Goal: Communication & Community: Answer question/provide support

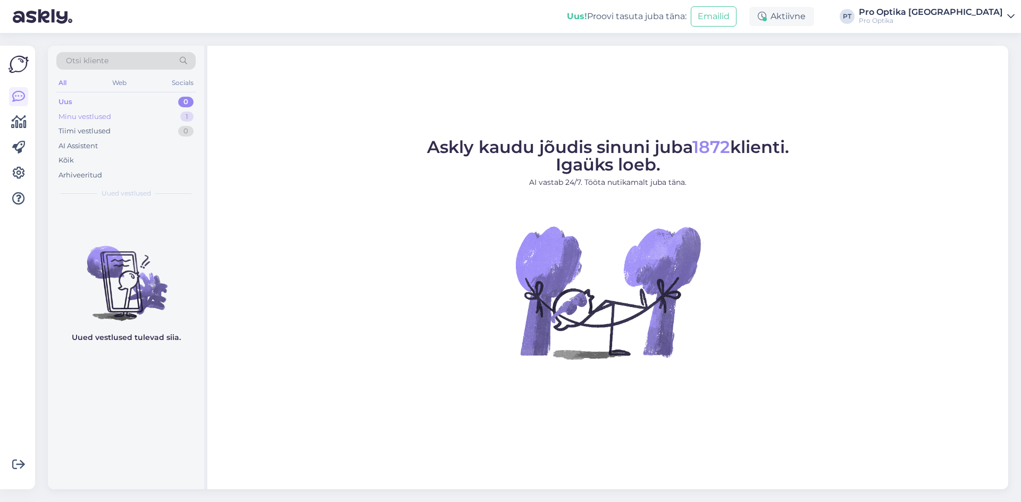
click at [120, 121] on div "Minu vestlused 1" at bounding box center [125, 117] width 139 height 15
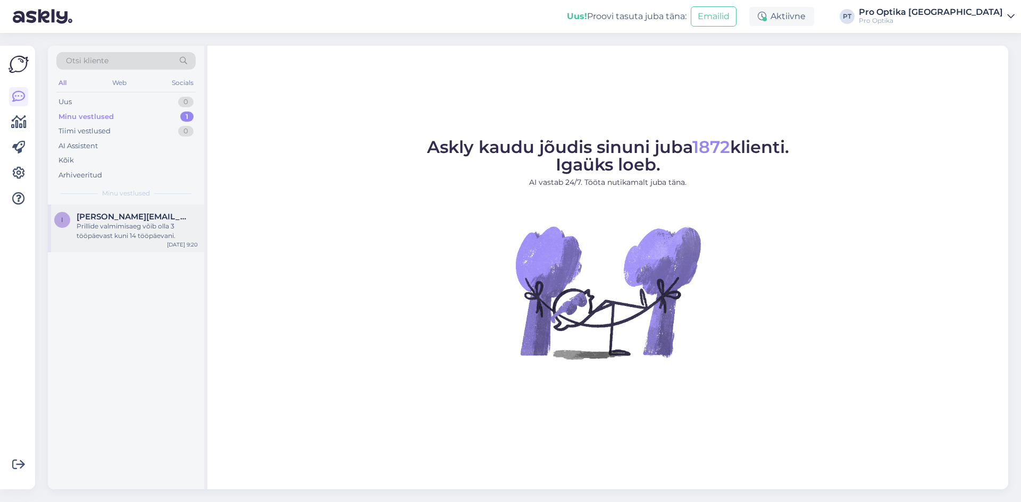
click at [129, 233] on div "Prillide valmimisaeg võib olla 3 tööpäevast kuni 14 tööpäevani." at bounding box center [137, 231] width 121 height 19
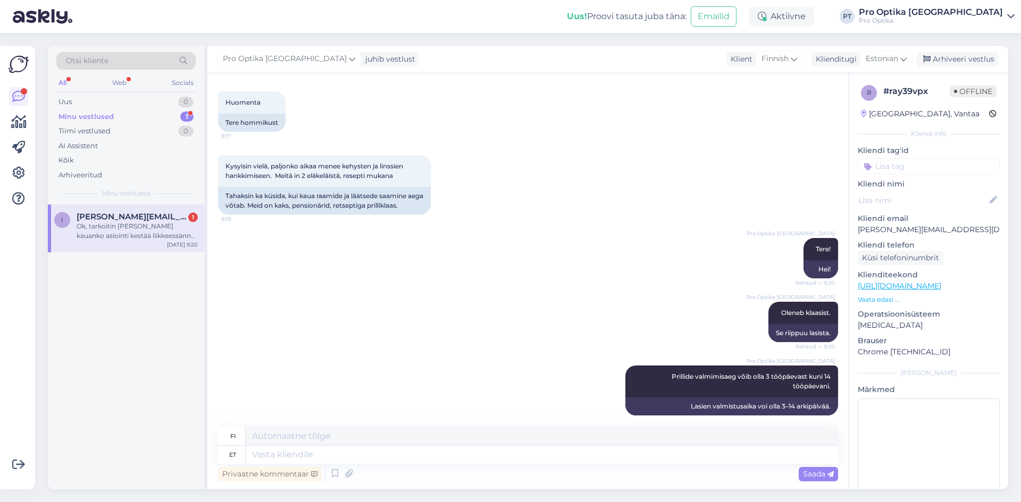
scroll to position [550, 0]
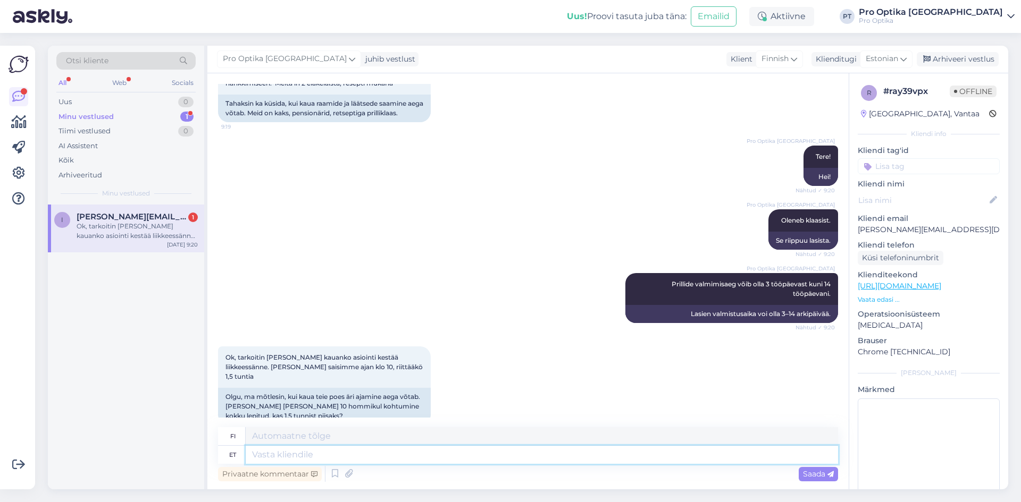
click at [293, 464] on textarea at bounding box center [542, 455] width 592 height 18
type textarea "Jah, p"
type textarea "Kyllä,"
type textarea "Jah, piisab."
type textarea "Kyllä, se riittää."
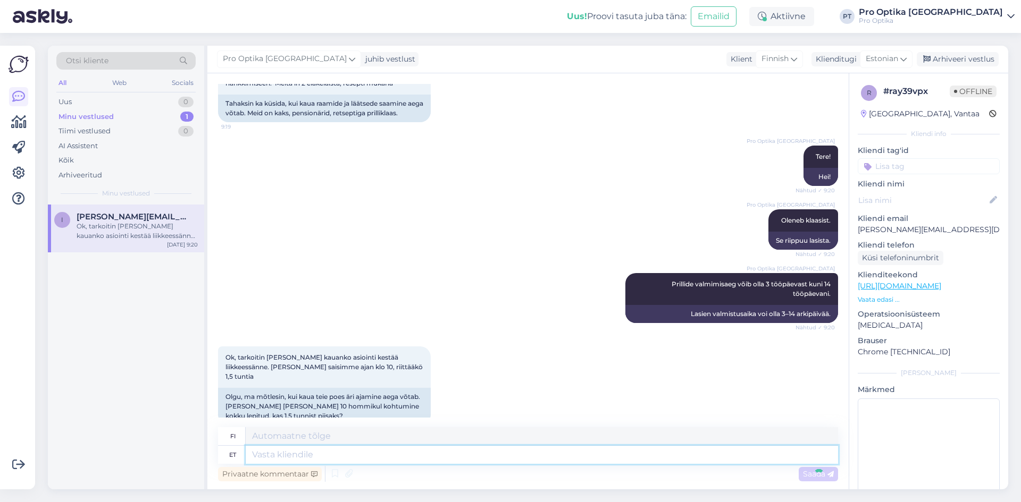
scroll to position [613, 0]
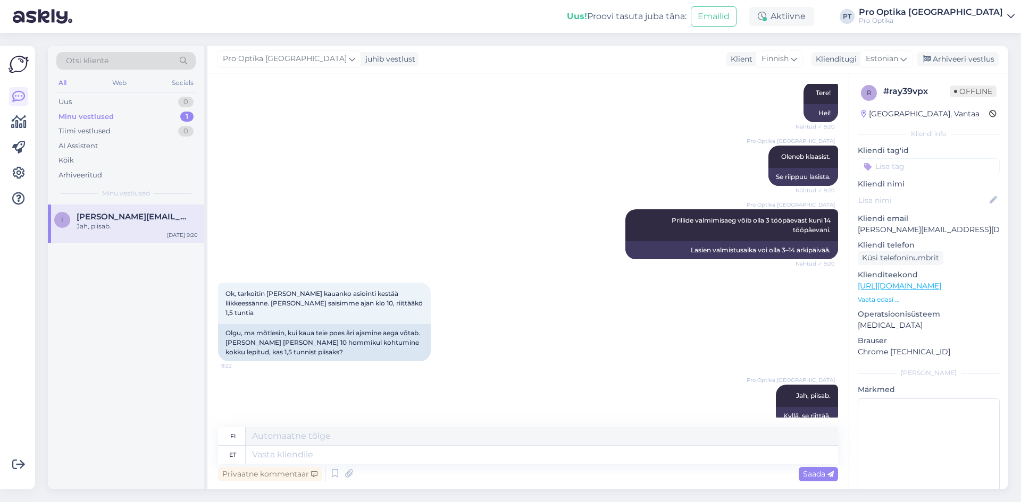
click at [149, 342] on div "i [PERSON_NAME][EMAIL_ADDRESS][DOMAIN_NAME] Jah, piisab. [DATE] 9:20" at bounding box center [126, 347] width 156 height 285
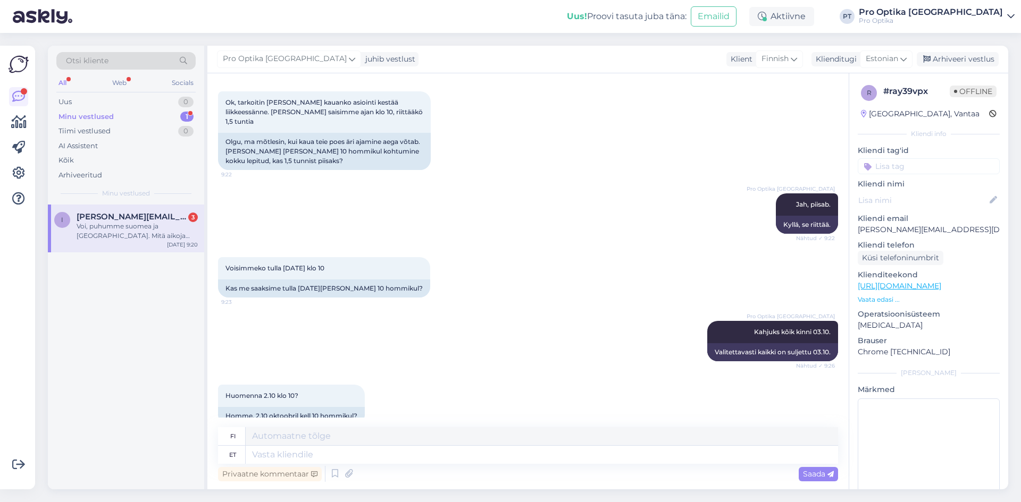
scroll to position [1034, 0]
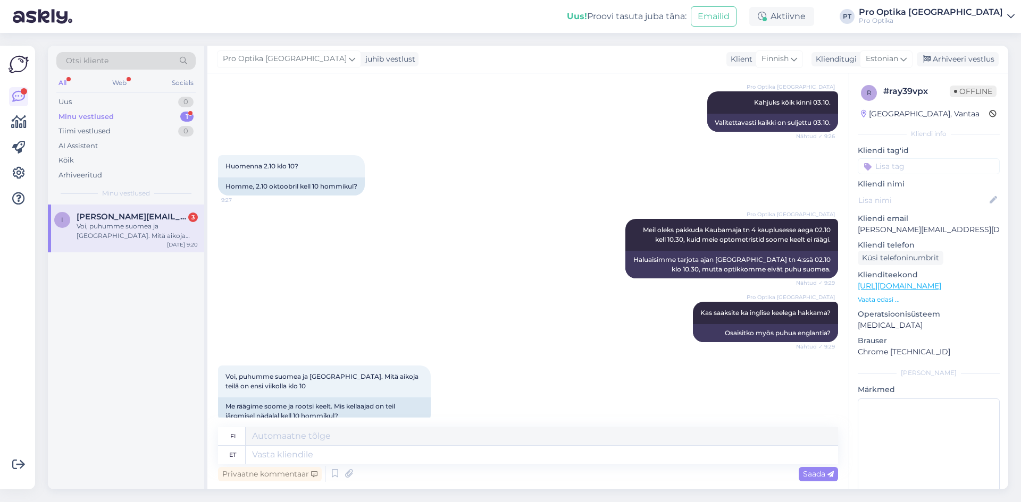
click at [75, 376] on div "i [PERSON_NAME][EMAIL_ADDRESS][DOMAIN_NAME] 3 Voi, puhumme suomea ja ruotsia. M…" at bounding box center [126, 347] width 156 height 285
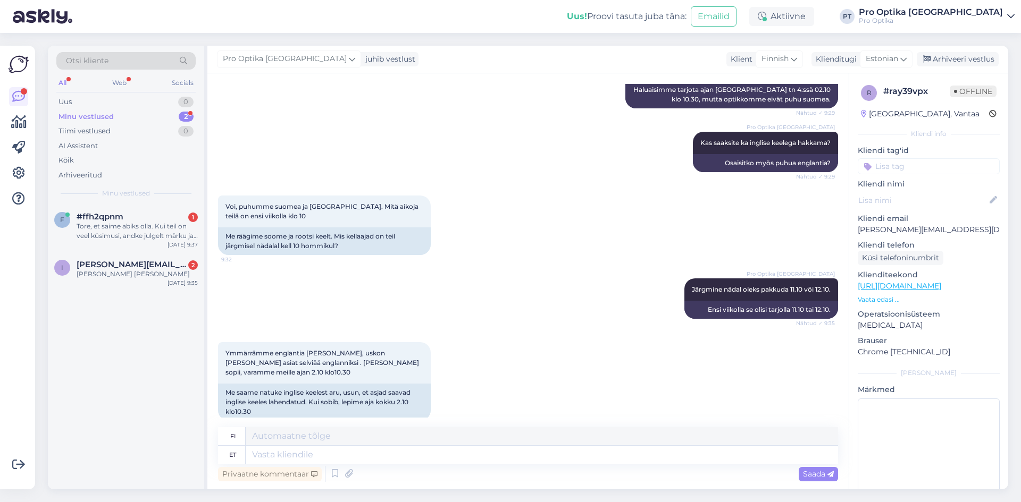
scroll to position [1254, 0]
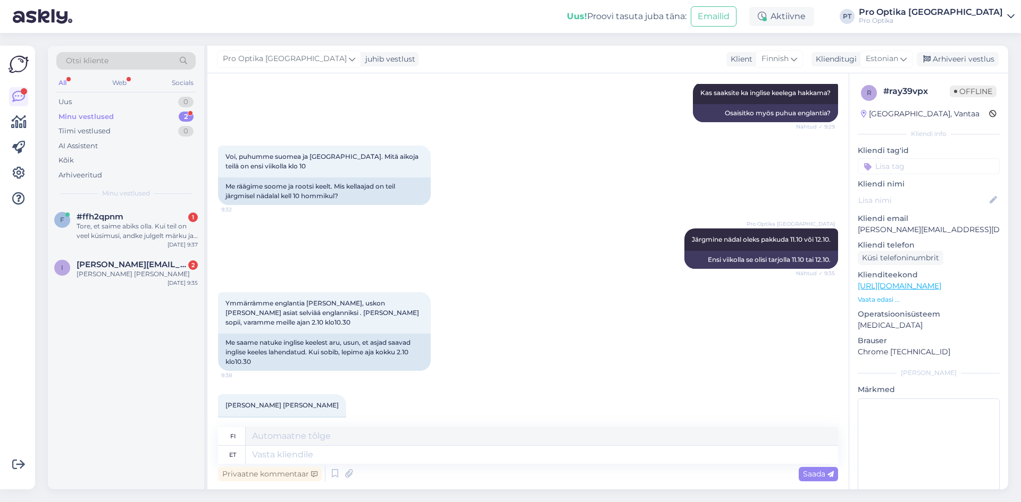
click at [117, 423] on div "f #ffh2qpnm 1 Tore, et saime abiks olla. Kui teil on veel küsimusi, andke julge…" at bounding box center [126, 347] width 156 height 285
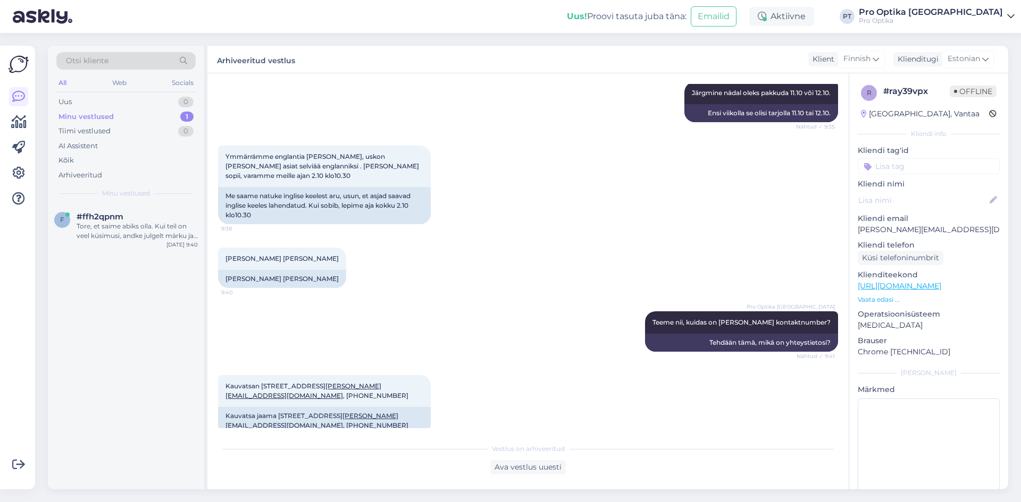
scroll to position [1601, 0]
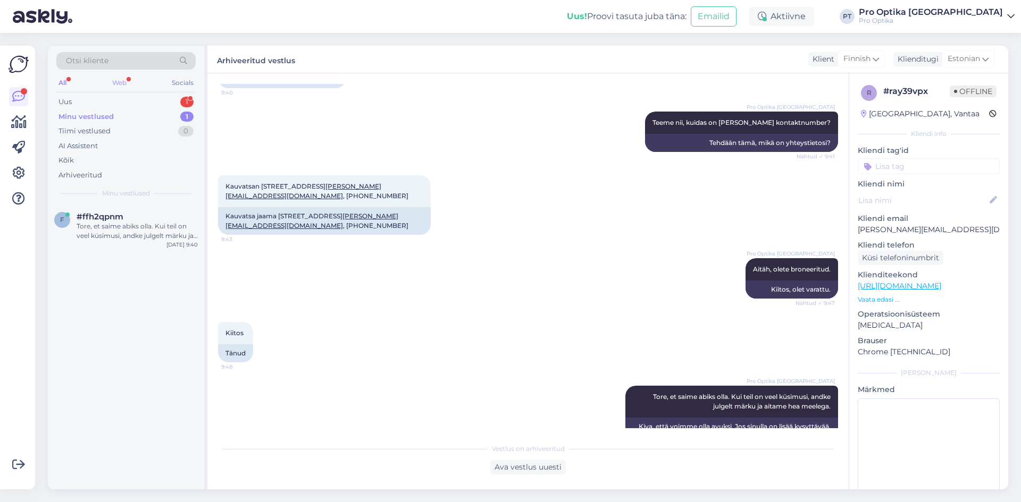
click at [121, 81] on div "Web" at bounding box center [119, 83] width 19 height 14
click at [124, 235] on div "Tore, et saime abiks olla. Kui teil on veel küsimusi, andke julgelt märku ja ai…" at bounding box center [137, 231] width 121 height 19
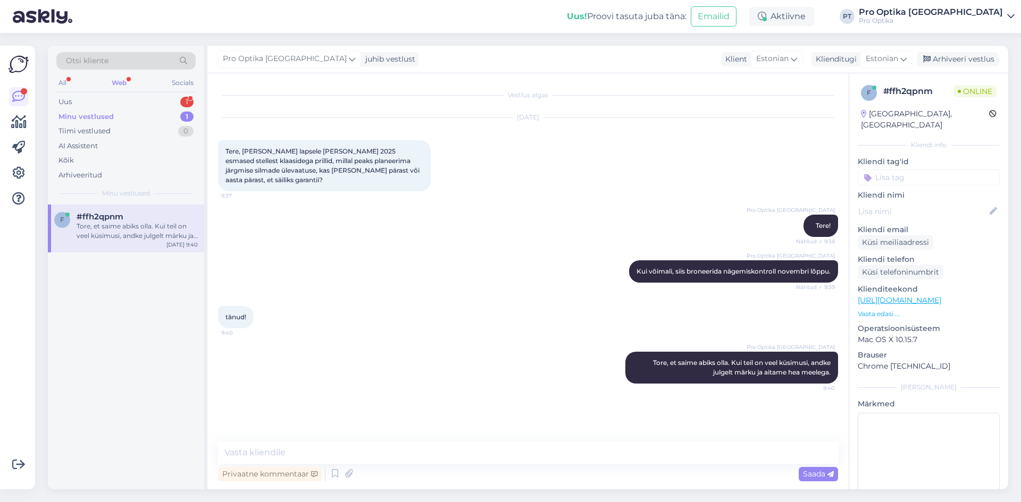
click at [120, 87] on div "Web" at bounding box center [119, 83] width 19 height 14
drag, startPoint x: 130, startPoint y: 105, endPoint x: 117, endPoint y: 120, distance: 19.6
click at [130, 105] on div "Uus 1" at bounding box center [125, 102] width 139 height 15
click at [140, 228] on div "Tere küsimus kaugusel on minu tellimus" at bounding box center [137, 231] width 121 height 19
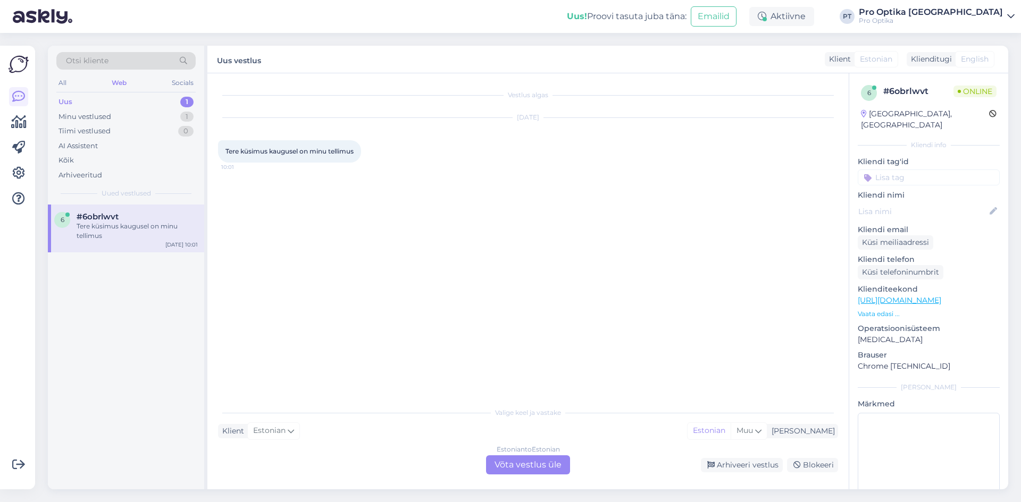
click at [538, 466] on div "Estonian to Estonian Võta vestlus üle" at bounding box center [528, 465] width 84 height 19
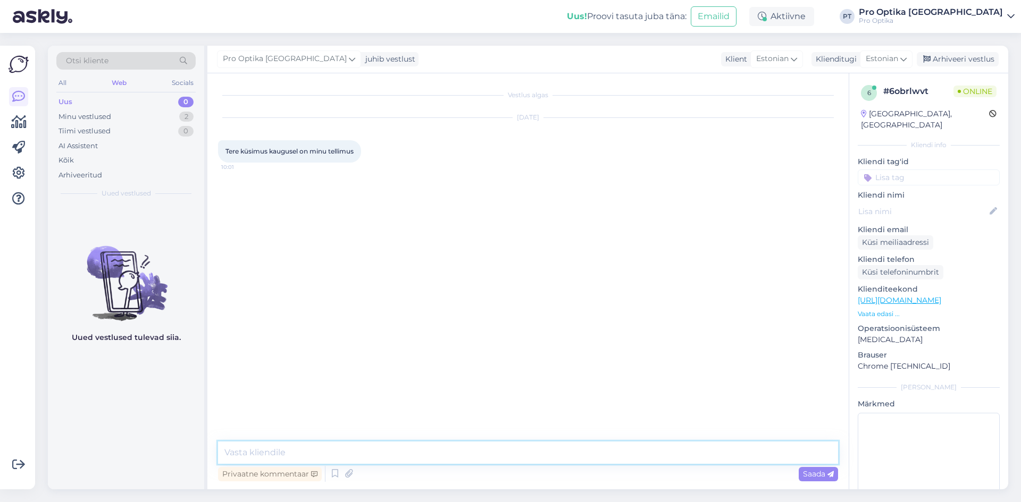
click at [474, 456] on textarea at bounding box center [528, 453] width 620 height 22
type textarea "Tere!Ku"
type textarea "Kuidas on Teie tellimusnumber või nimi?"
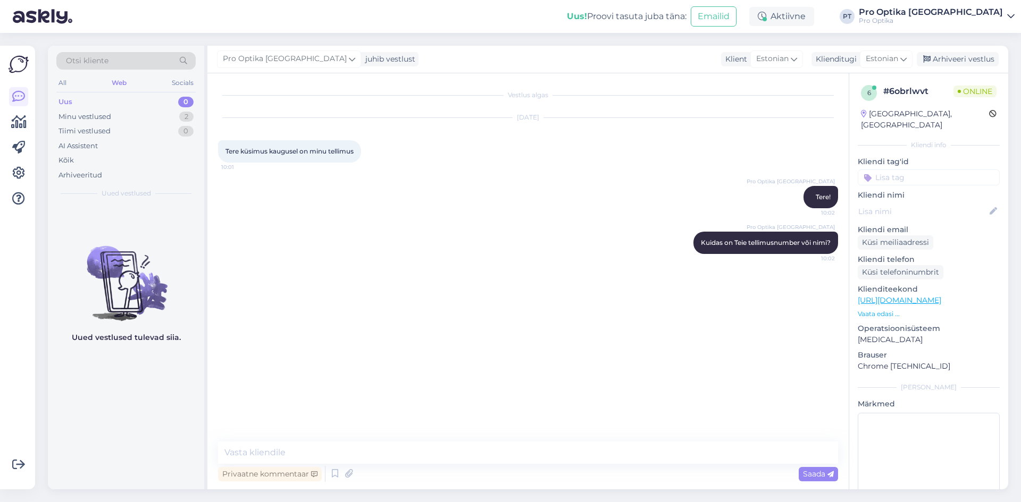
click at [64, 390] on div "Uued vestlused tulevad siia." at bounding box center [126, 347] width 156 height 285
drag, startPoint x: 260, startPoint y: 336, endPoint x: 291, endPoint y: 339, distance: 30.9
click at [291, 339] on div "Tellimus nr 2520940 10:03" at bounding box center [257, 334] width 79 height 22
copy span "2520940"
click at [336, 478] on icon at bounding box center [335, 474] width 13 height 16
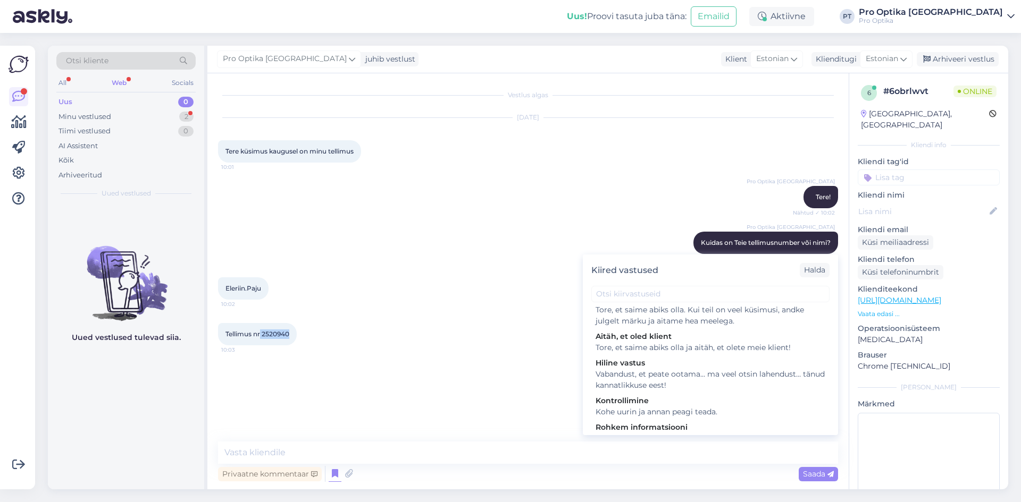
scroll to position [372, 0]
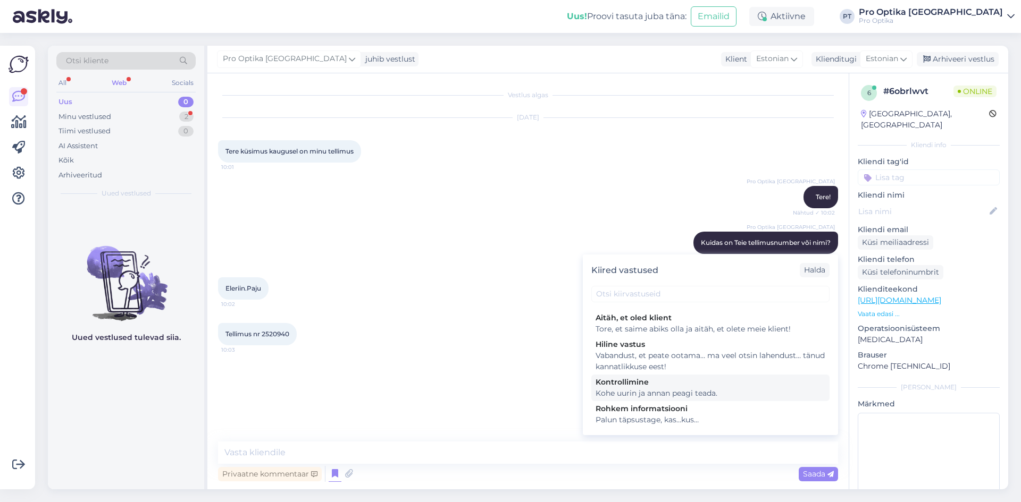
click at [665, 399] on div "Kohe uurin ja annan peagi teada." at bounding box center [710, 393] width 230 height 11
type textarea "Kohe uurin ja annan peagi teada."
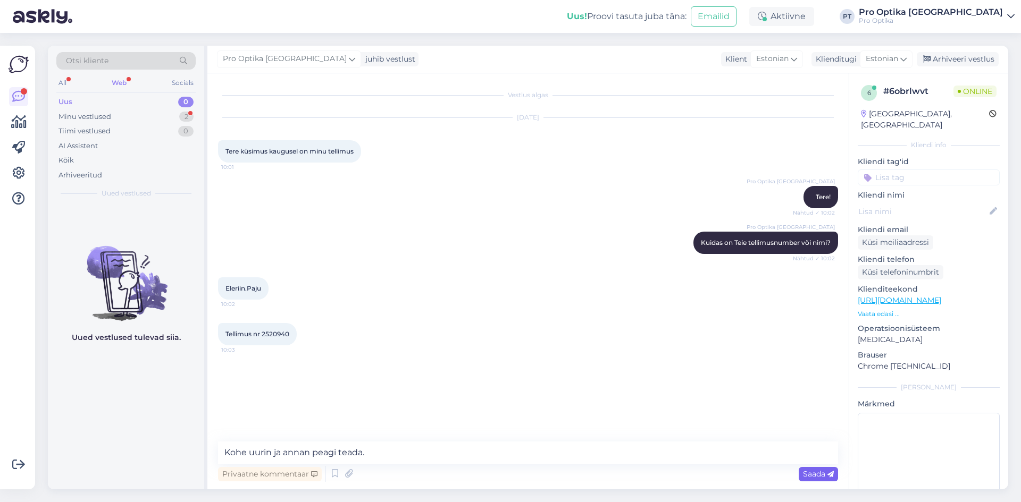
click at [814, 473] on span "Saada" at bounding box center [818, 474] width 31 height 10
click at [375, 444] on textarea at bounding box center [528, 453] width 620 height 22
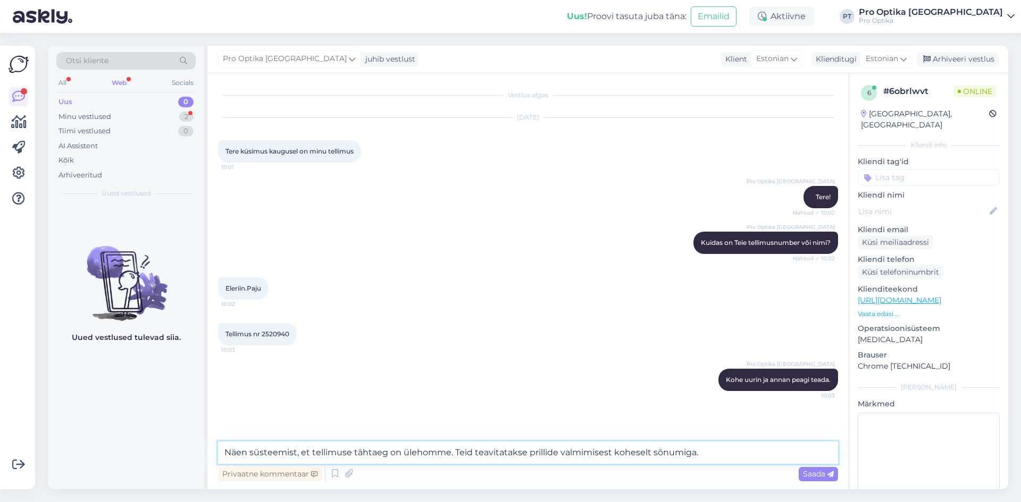
type textarea "Näen süsteemist, et tellimuse tähtaeg on ülehomme. Teid teavitatakse prillide v…"
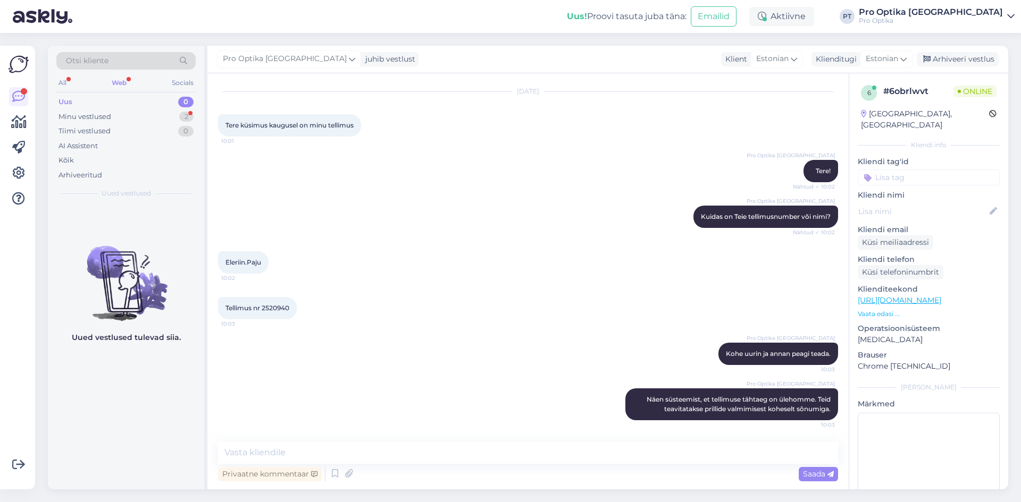
click at [98, 414] on div "Uued vestlused tulevad siia." at bounding box center [126, 347] width 156 height 285
click at [168, 115] on div "Minu vestlused 2" at bounding box center [125, 117] width 139 height 15
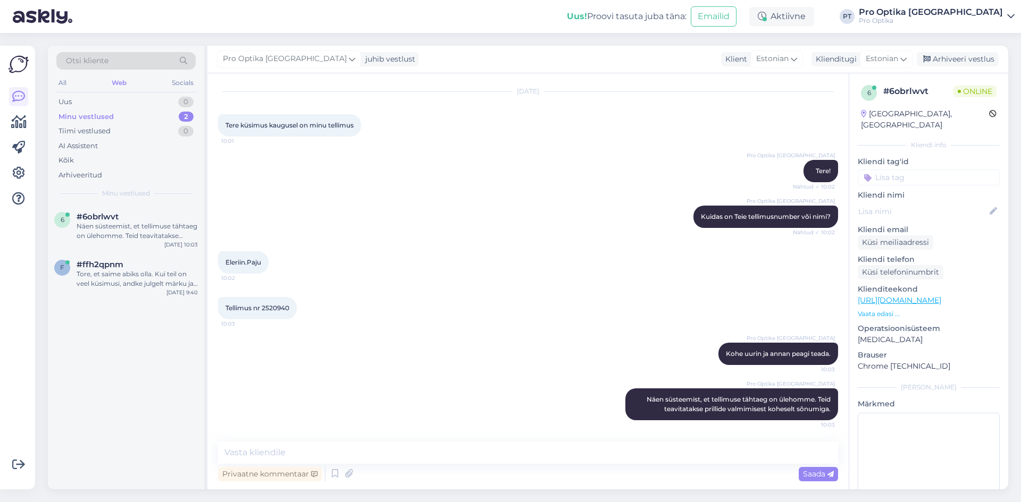
click at [166, 368] on div "6 #6obrlwvt Näen süsteemist, et tellimuse tähtaeg on ülehomme. Teid teavitataks…" at bounding box center [126, 347] width 156 height 285
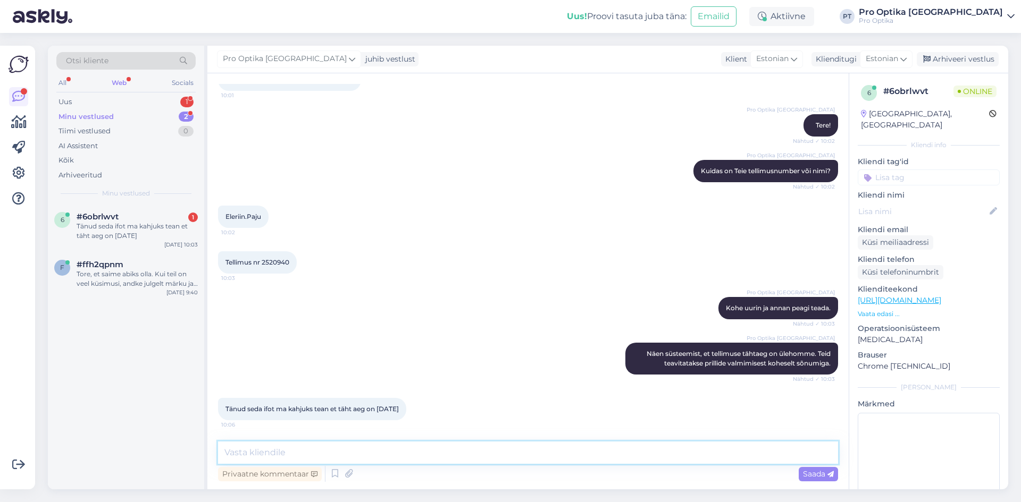
click at [307, 448] on textarea at bounding box center [528, 453] width 620 height 22
drag, startPoint x: 293, startPoint y: 265, endPoint x: 263, endPoint y: 263, distance: 30.4
click at [263, 263] on div "Tellimus nr 2520940 10:03" at bounding box center [257, 262] width 79 height 22
copy span "2520940"
click at [734, 454] on textarea "Kui Te soovite täpsemat informatsiooni, siis võite ka kaupluse [PERSON_NAME] pö…" at bounding box center [528, 453] width 620 height 22
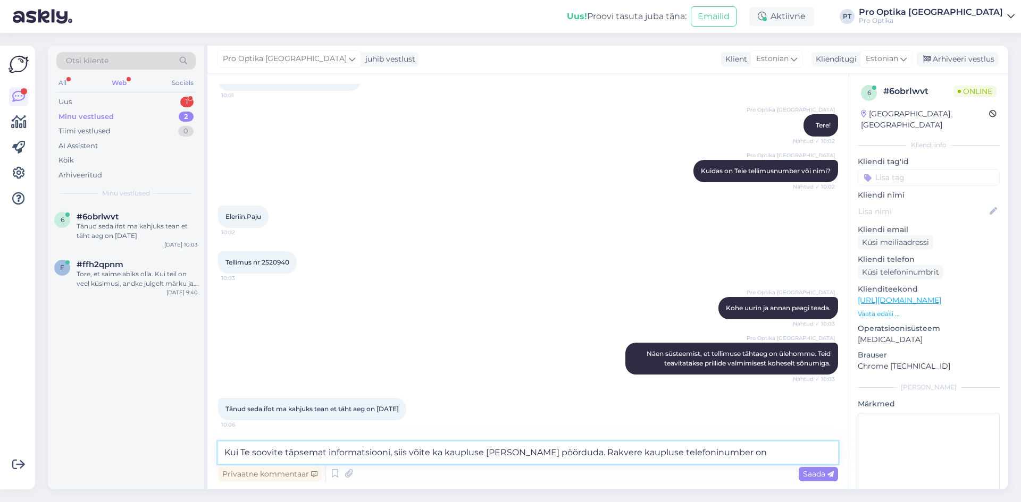
paste textarea "[PHONE_NUMBER]"
type textarea "Kui Te soovite täpsemat informatsiooni, siis võite ka kaupluse [PERSON_NAME] pö…"
click at [804, 473] on span "Saada" at bounding box center [818, 474] width 31 height 10
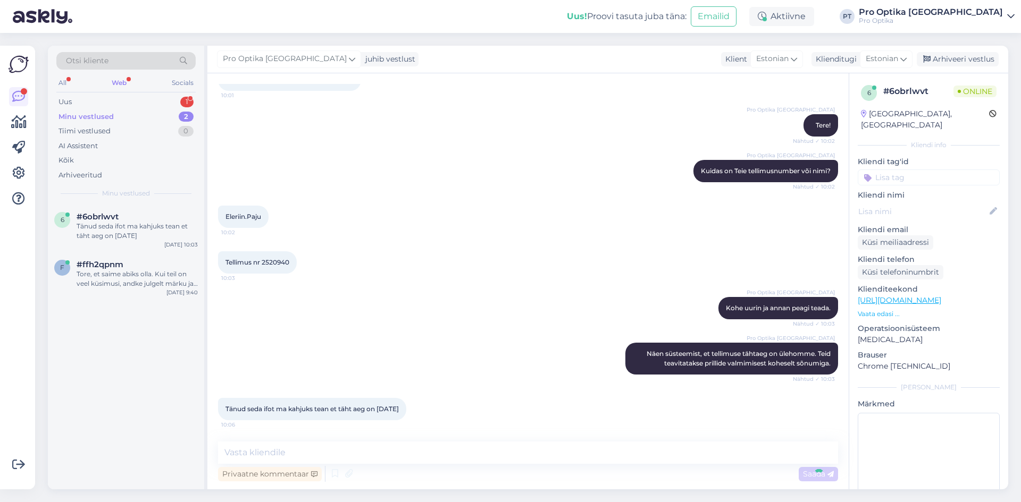
scroll to position [137, 0]
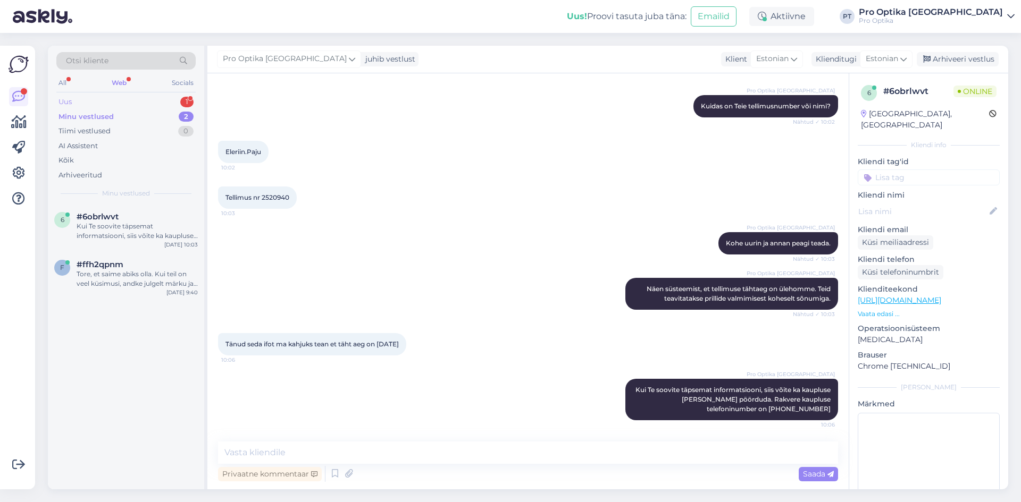
click at [129, 97] on div "Uus 1" at bounding box center [125, 102] width 139 height 15
click at [135, 234] on div "Olisiko vielä mahdollista saada hinnasto moniteholaseista. Tutustuisimme siihen…" at bounding box center [137, 231] width 121 height 19
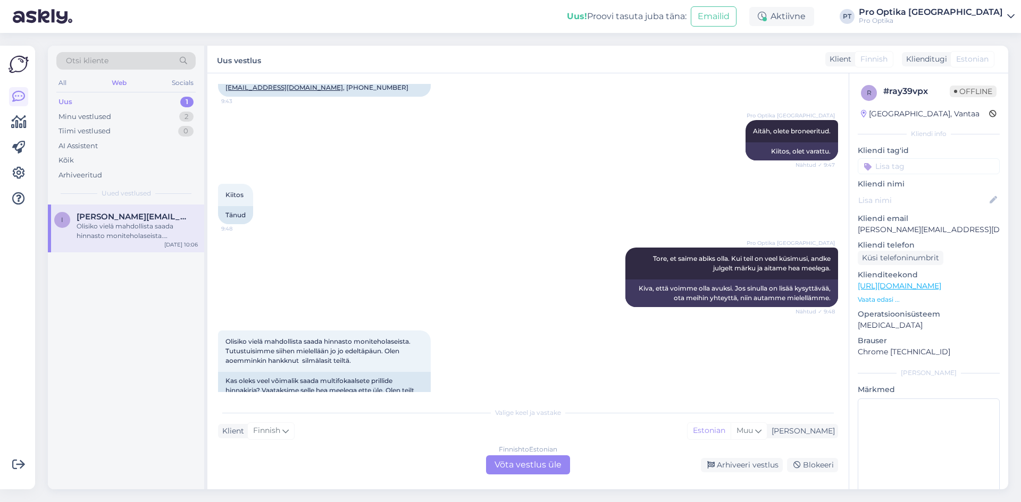
click at [524, 463] on div "Finnish to Estonian Võta vestlus üle" at bounding box center [528, 465] width 84 height 19
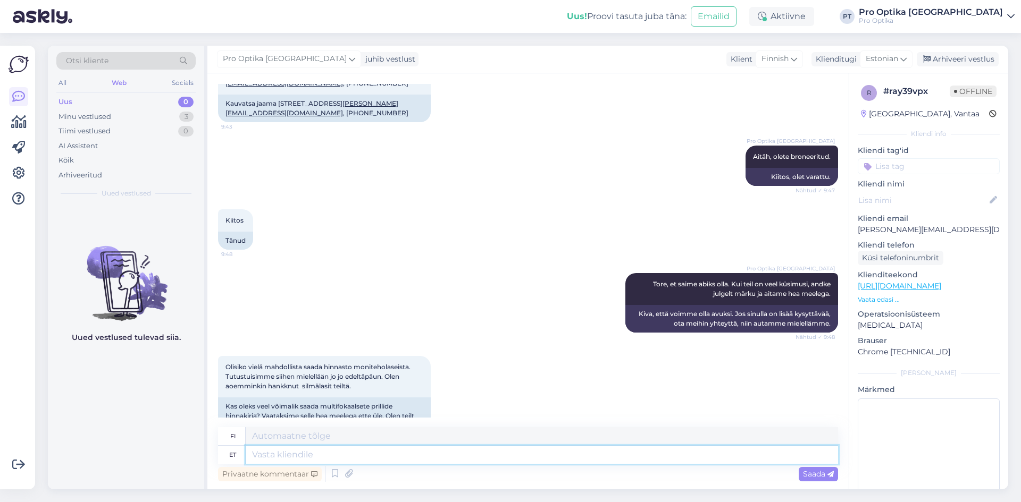
click at [439, 459] on textarea at bounding box center [542, 455] width 592 height 18
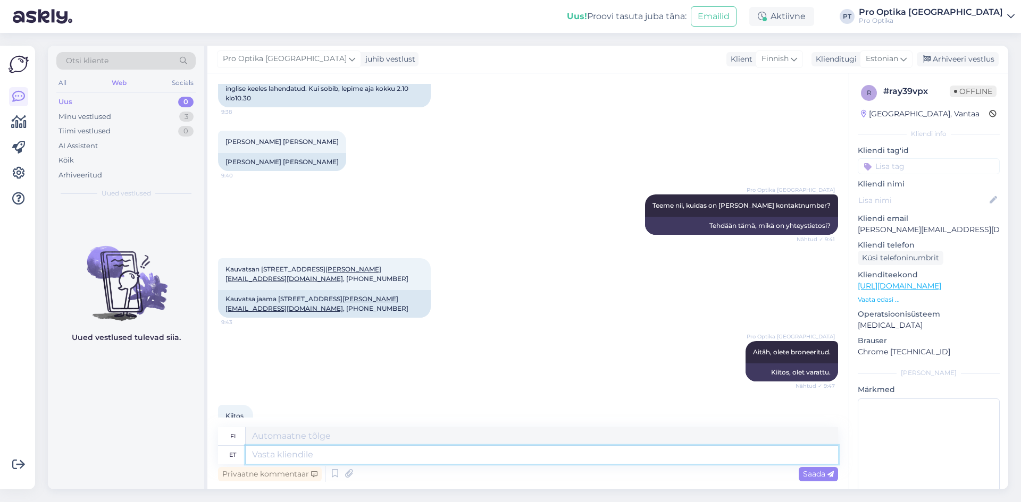
scroll to position [1501, 0]
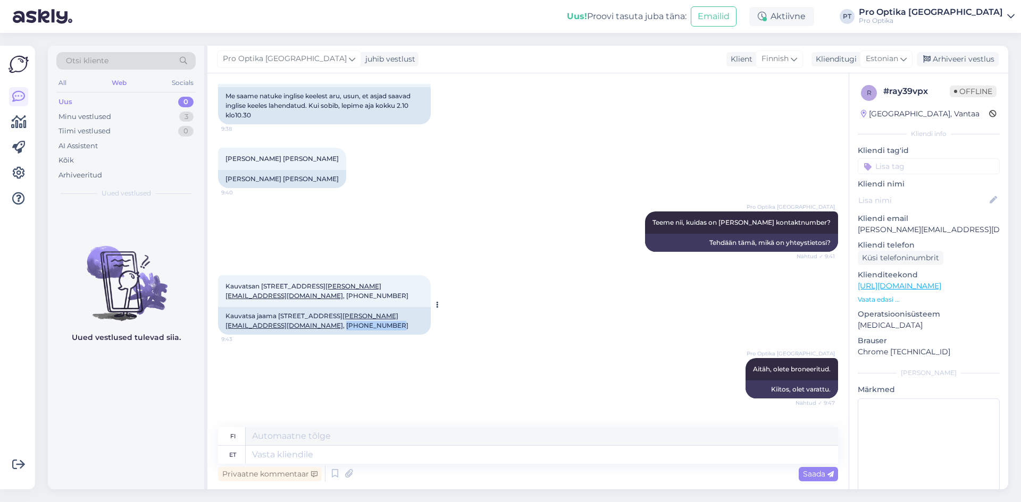
drag, startPoint x: 365, startPoint y: 298, endPoint x: 313, endPoint y: 302, distance: 52.3
click at [313, 307] on div "Kauvatsa [STREET_ADDRESS] [PERSON_NAME][EMAIL_ADDRESS][DOMAIN_NAME] , [PHONE_NU…" at bounding box center [324, 321] width 213 height 28
copy div "[PHONE_NUMBER]"
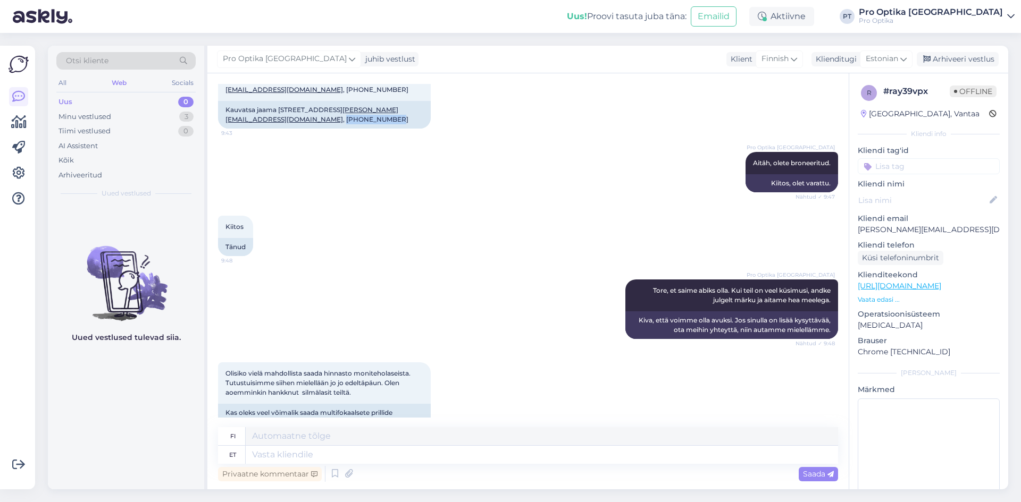
scroll to position [1714, 0]
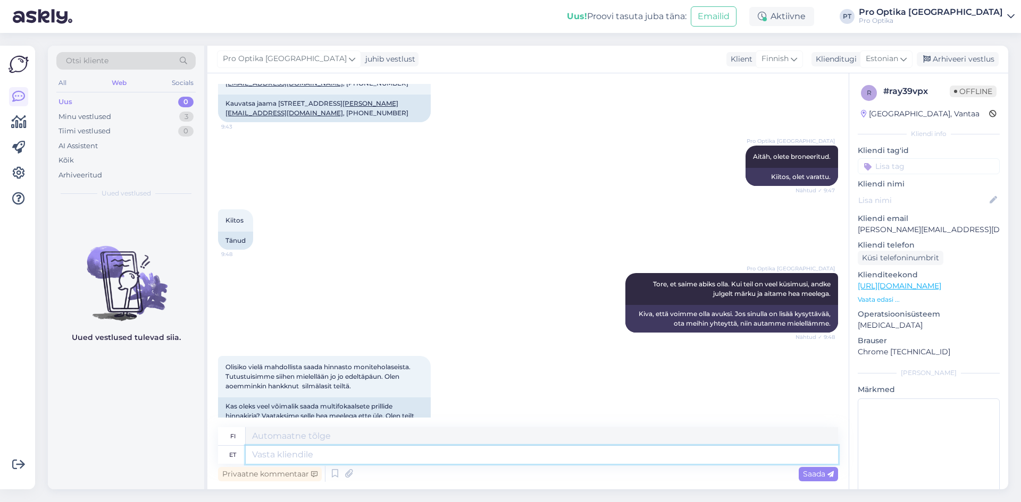
click at [363, 462] on textarea at bounding box center [542, 455] width 592 height 18
type textarea "Varasemalt o"
type textarea "Aiemmin"
type textarea "Varasemalt olete ka"
type textarea "Aiemmin sinulla on"
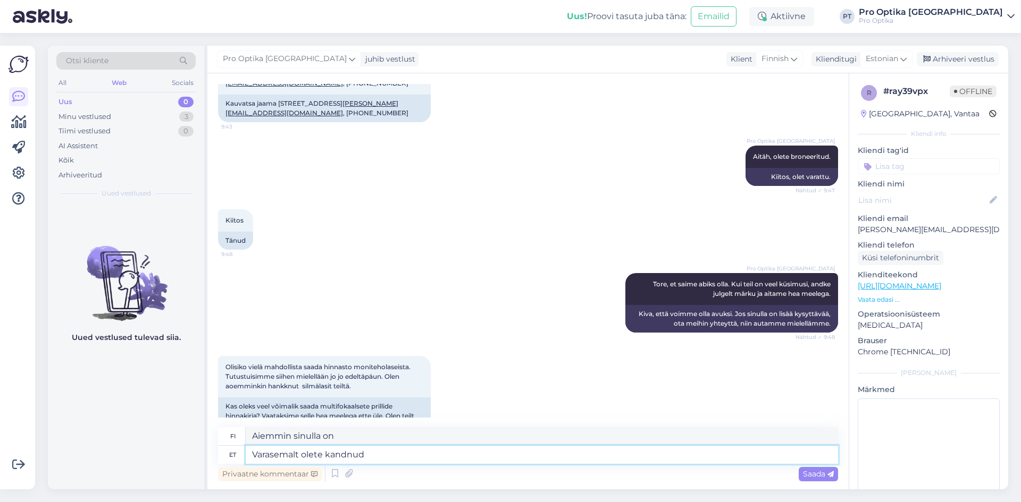
type textarea "Varasemalt olete kandnud"
type textarea "Olet aiemmin käyttänyt"
type textarea "Varasemalt olete kandnud Jaapani"
type textarea "Olet aiemmin käyttänyt japanilaisia"
type textarea "Varasemalt olete kandnud Jaapani tootja"
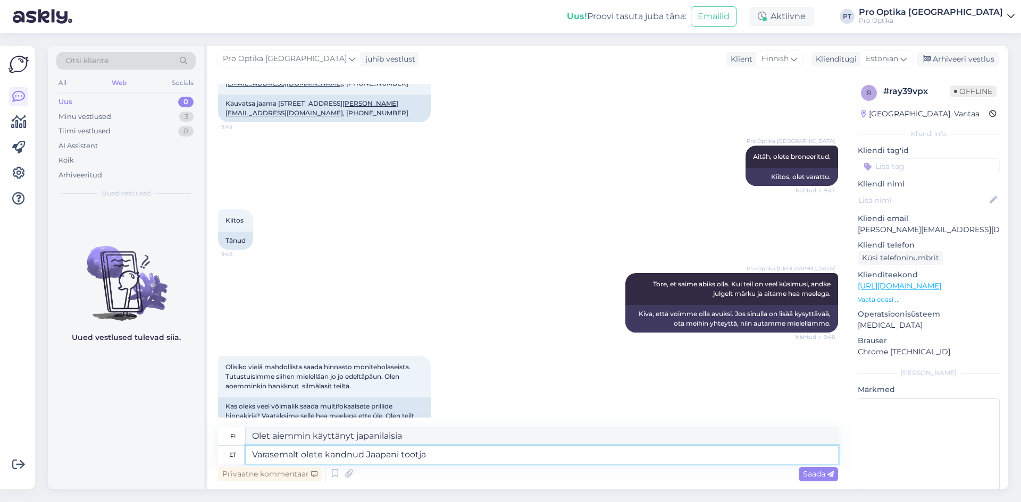
type textarea "Olet aiemmin käyttänyt japanilaisen valmistajan"
type textarea "Varasemalt olete kandnud Jaapani tootja Hoya k"
type textarea "Olet aiemmin käyttänyt japanilaisen valmistajan Hoya -tuotteita"
type textarea "Varasemalt olete kandnud Jaapani tootja Hoya klaase,"
type textarea "Olet aiemmin käyttänyt japanilaisen valmistajan Hoyan silmälaseja."
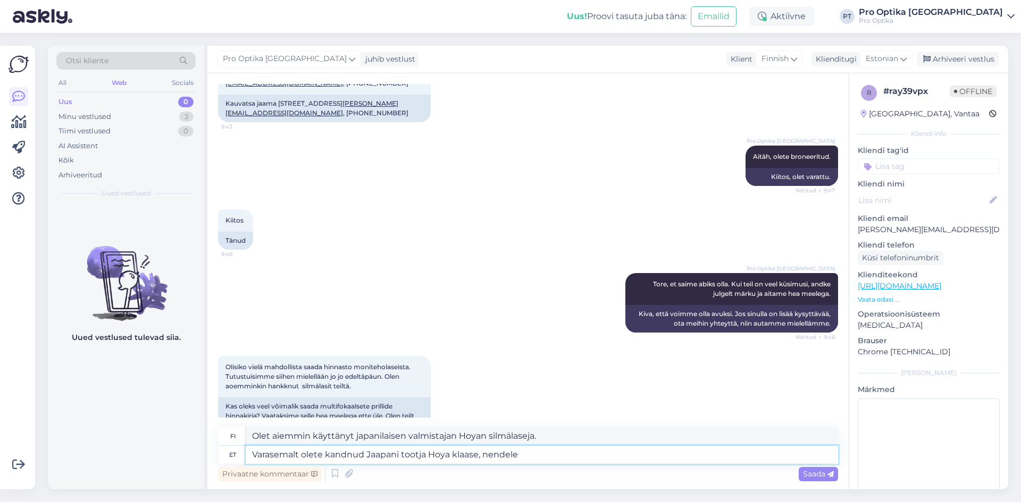
type textarea "Varasemalt olete kandnud Jaapani tootja Hoya klaase, nendele"
type textarea "Olet aiemmin käyttänyt japanilaisen valmistajan Hoyan silmälaseja, ja nämä"
type textarea "Varasemalt olete kandnud Jaapani tootja Hoya klaase, nendele rakendub het"
type textarea "Olet aiemmin käyttänyt japanilaisen valmistajan Hoyan silmälaseja, joihin sovel…"
type textarea "Varasemalt olete kandnud Jaapani tootja Hoya klaase, nendele rakendub hetkel ka"
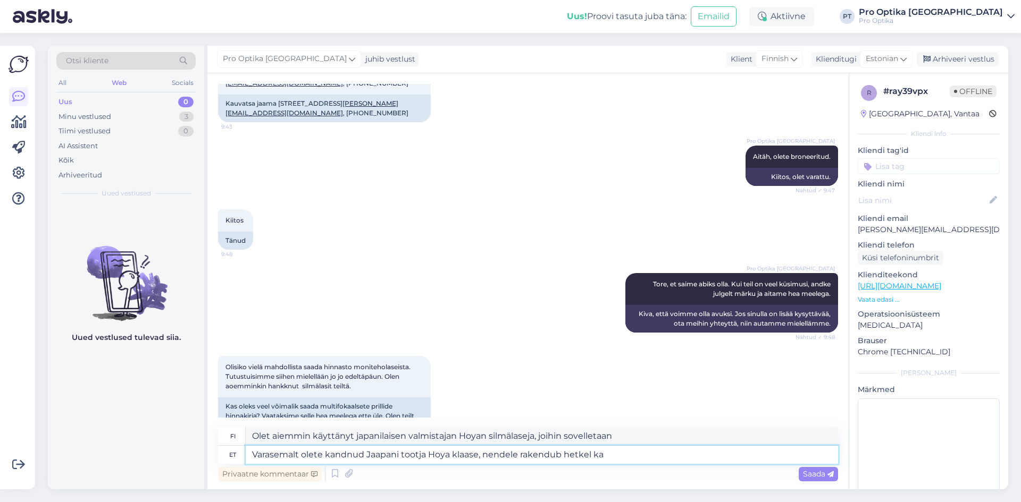
type textarea "Olet aiemmin käyttänyt japanilaisen valmistajan Hoyan silmälaseja, joita laitet…"
type textarea "Varasemalt olete kandnud Jaapani tootja Hoya klaase, nendele rakendub hetkel ka…"
type textarea "Olet aiemmin käyttänyt japanilaisen valmistajan Hoyan laseja, jotka ovat tällä …"
type textarea "Varasemalt olete kandnud Jaapani tootja Hoya klaase, nendele rakendub hetkel ka…"
type textarea "Olet aiemmin käyttänyt japanilaisen valmistajan Hoyan laseja, jotka ovat tällä …"
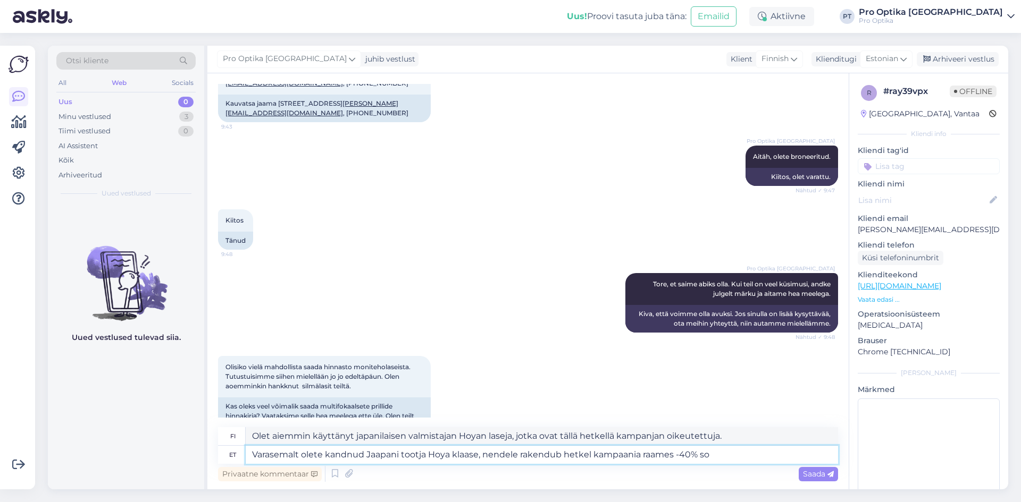
type textarea "Varasemalt olete kandnud Jaapani tootja Hoya klaase, nendele rakendub hetkel ka…"
type textarea "Olet aiemmin käyttänyt japanilaisen valmistajan Hoyan silmälaseja, jotka ovat t…"
type textarea "Varasemalt olete kandnud Jaapani tootja Hoya klaase, nendele rakendub hetkel ka…"
type textarea "Olet aiemmin käyttänyt japanilaisen valmistajan Hoyan silmälaseja, joihin saat …"
type textarea "Varasemalt olete kandnud Jaapani tootja Hoya klaase, nendele rakendub hetkel ka…"
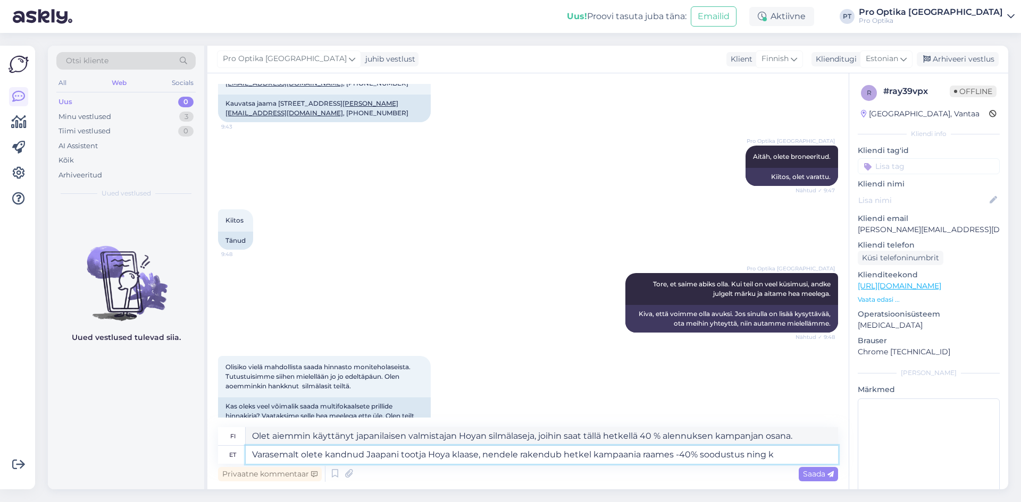
type textarea "Olet aiemmin käyttänyt japanilaisen valmistajan Hoyan silmälaseja, joihin saat …"
type textarea "Varasemalt olete kandnud Jaapani tootja Hoya klaase, nendele rakendub hetkel ka…"
type textarea "Olet aiemmin käyttänyt japanilaisen valmistajan Hoyan silmälaseja, jotka saavat…"
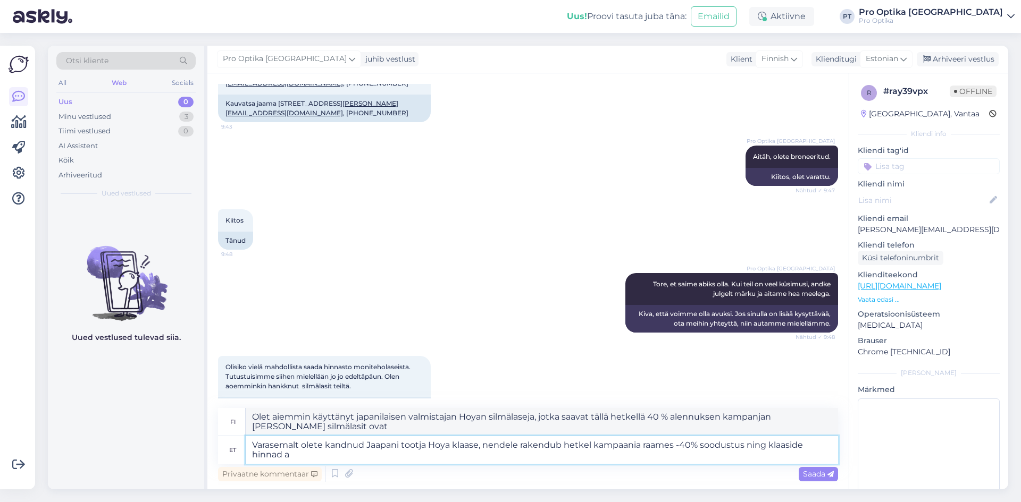
type textarea "Varasemalt olete kandnud Jaapani tootja Hoya klaase, nendele rakendub hetkel ka…"
type textarea "Olet aiemmin käyttänyt japanilaisen valmistajan Hoyan laseja, jotka saavat täll…"
type textarea "Varasemalt olete kandnud Jaapani tootja Hoya klaase, nendele rakendub hetkel ka…"
type textarea "Olet aiemmin käyttänyt japanilaisen valmistajan Hoyan laseja, jotka ovat tällä …"
type textarea "Varasemalt olete kandnud Jaapani tootja Hoya klaase, nendele rakendub hetkel ka…"
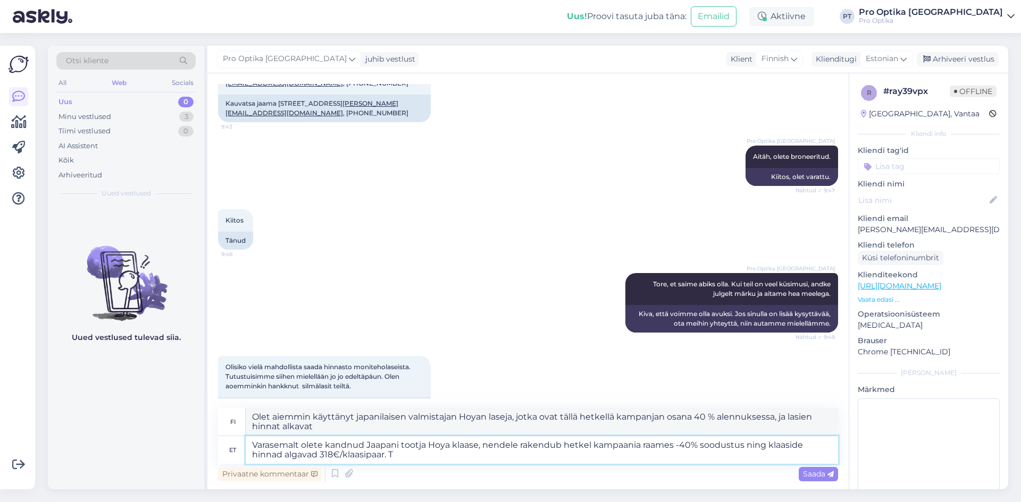
type textarea "Olet aiemmin käyttänyt japanilaisen valmistajan Hoyan laseja, jotka saavat täll…"
type textarea "Varasemalt olete kandnud Jaapani tootja Hoya klaase, nendele rakendub hetkel ka…"
type textarea "Olet aiemmin käyttänyt japanilaisen valmistajan Hoyan laseja, jotka ovat tällä …"
type textarea "Varasemalt olete kandnud Jaapani tootja Hoya klaase, nendele rakendub hetkel ka…"
type textarea "Olet aiemmin käyttänyt japanilaisen valmistajan Hoyan silmälaseja. Kampanjan an…"
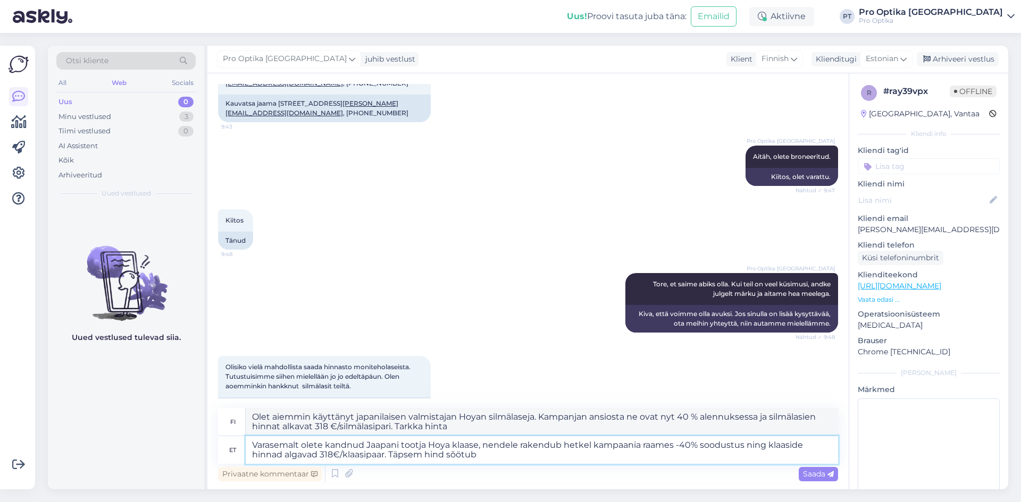
type textarea "Varasemalt olete kandnud Jaapani tootja Hoya klaase, nendele rakendub hetkel ka…"
type textarea "Olet aiemmin käyttänyt japanilaisen valmistajan Hoyan laseja. Kampanjan puittei…"
type textarea "Varasemalt olete kandnud Jaapani tootja Hoya klaase, nendele rakendub hetkel ka…"
type textarea "Olet aiemmin käyttänyt japanilaisen valmistajan Hoyan laseja, jotka ovat nyt 40…"
type textarea "Varasemalt olete kandnud Jaapani tootja Hoya klaase, nendele rakendub hetkel ka…"
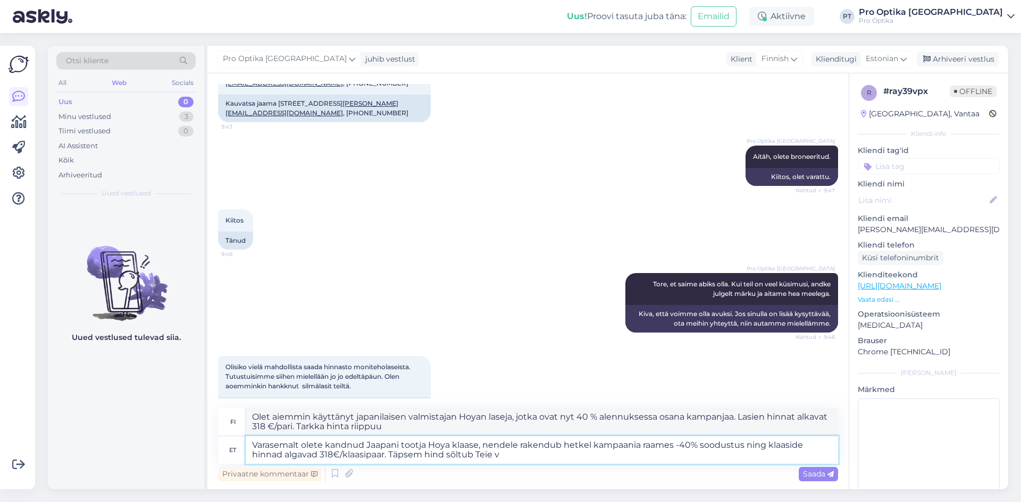
type textarea "Olet aiemmin käyttänyt japanilaisen valmistajan Hoyan laseja, jotka ovat nyt ka…"
type textarea "Varasemalt olete kandnud Jaapani tootja Hoya klaase, nendele rakendub hetkel ka…"
type textarea "Olet aiemmin käyttänyt japanilaisen valmistajan Hoyan silmälaseja, joihin tarjo…"
type textarea "Varasemalt olete kandnud Jaapani tootja Hoya klaase, nendele rakendub hetkel ka…"
type textarea "Olet aiemmin käyttänyt japanilaisen valmistajan Hoyan silmälaseja, ne ovat täll…"
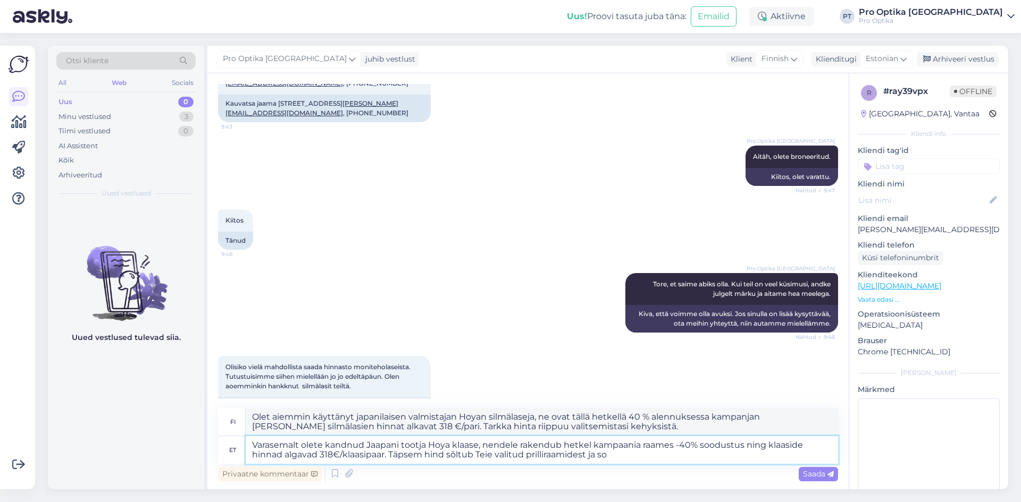
type textarea "Varasemalt olete kandnud Jaapani tootja Hoya klaase, nendele rakendub hetkel ka…"
type textarea "Olet aiemmin käyttänyt japanilaisen valmistajan Hoyan silmälaseja, joista on tä…"
type textarea "Varasemalt olete kandnud Jaapani tootja Hoya klaase, nendele rakendub hetkel ka…"
type textarea "Olet aiemmin käyttänyt japanilaisen valmistajan Hoyan laseja, jotka ovat tällä …"
type textarea "Varasemalt olete kandnud Jaapani tootja Hoya klaase, nendele rakendub hetkel ka…"
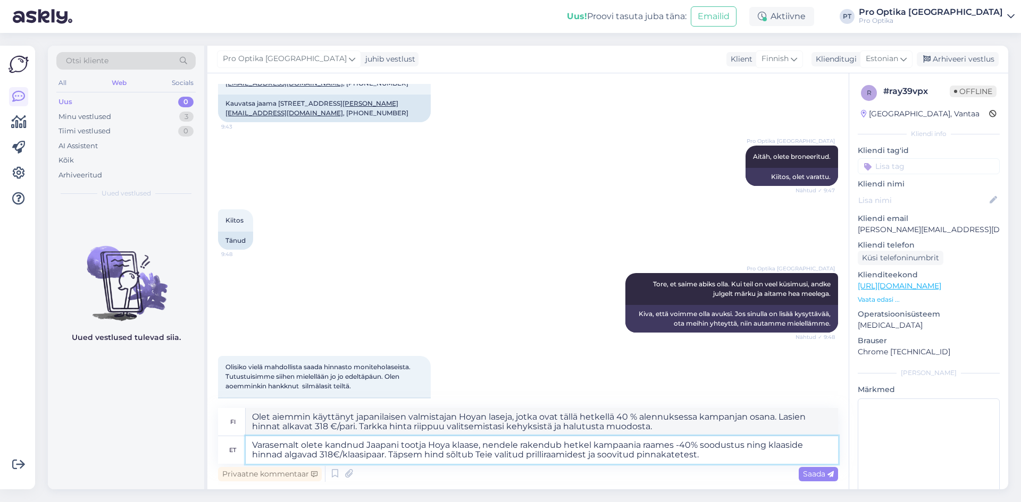
type textarea "[PERSON_NAME] olet aiemmin käyttänyt japanilaisen valmistajan Hoyan silmälaseja…"
click at [589, 456] on textarea "Varasemalt olete kandnud Jaapani tootja Hoya klaase, nendele rakendub hetkel ka…" at bounding box center [542, 450] width 592 height 28
type textarea "Varasemalt olete kandnud Jaapani tootja Hoya klaase, nendele rakendub hetkel ka…"
type textarea "[PERSON_NAME] olet aiemmin käyttänyt japanilaisen valmistajan Hoyan silmälaseja…"
type textarea "Varasemalt olete kandnud Jaapani tootja Hoya klaase, nendele rakendub hetkel ka…"
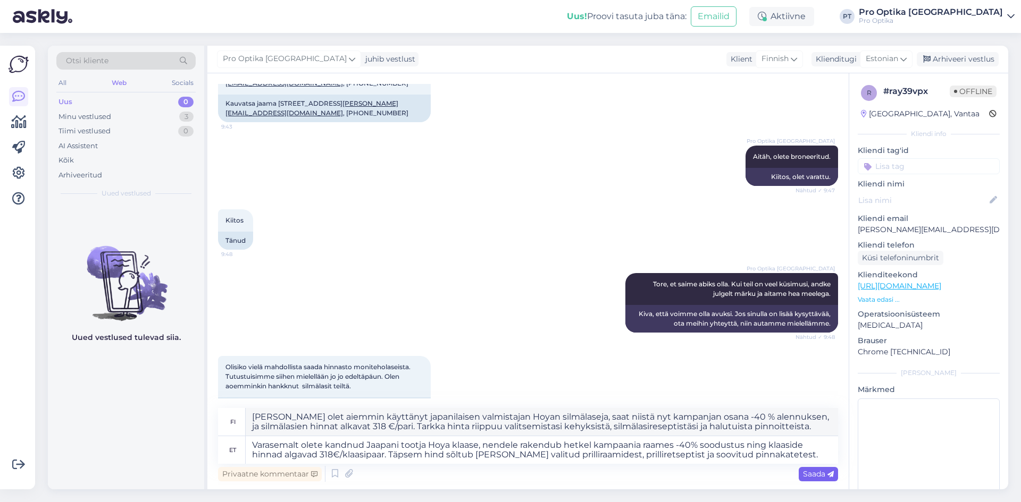
click at [815, 470] on span "Saada" at bounding box center [818, 474] width 31 height 10
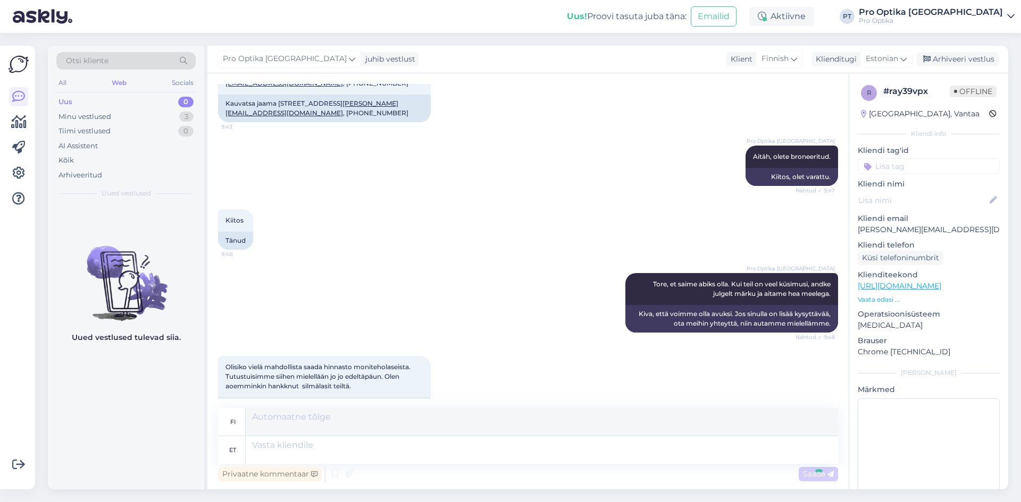
scroll to position [1854, 0]
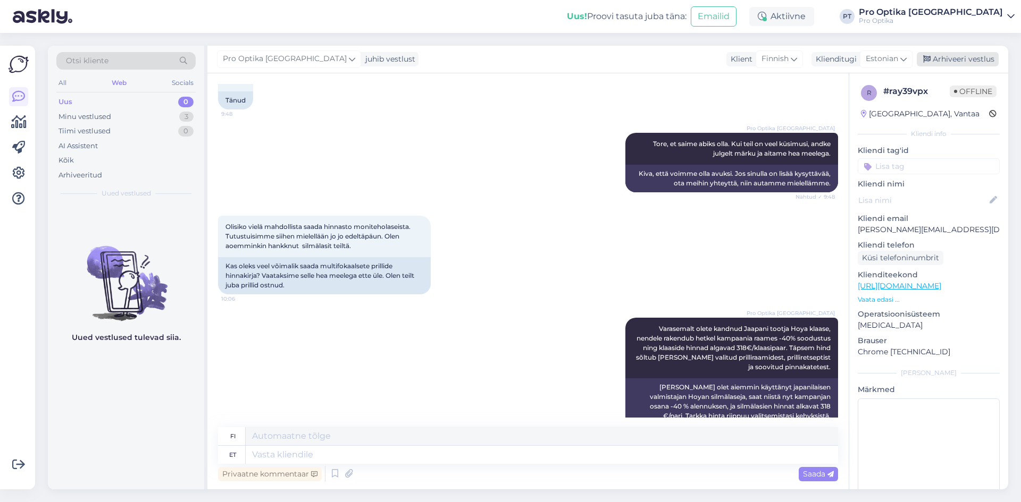
click at [936, 58] on div "Arhiveeri vestlus" at bounding box center [957, 59] width 82 height 14
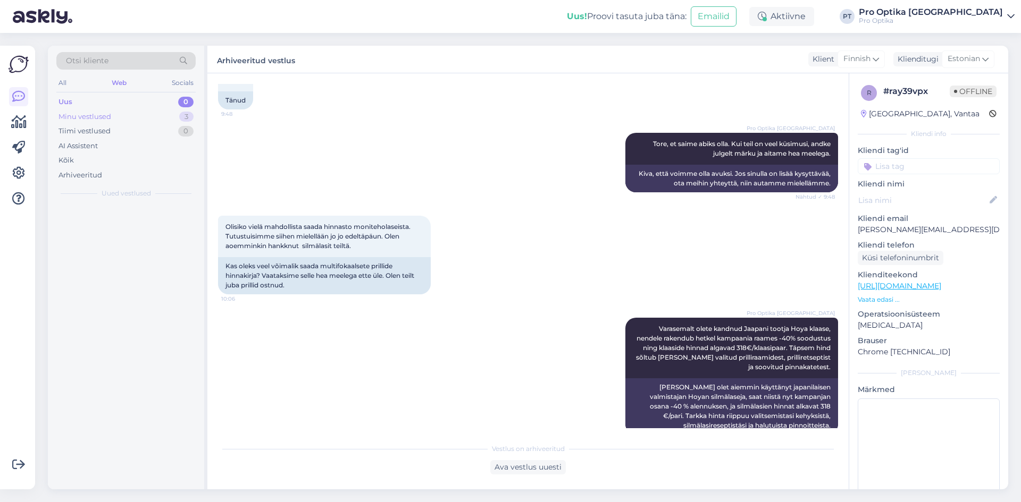
scroll to position [1843, 0]
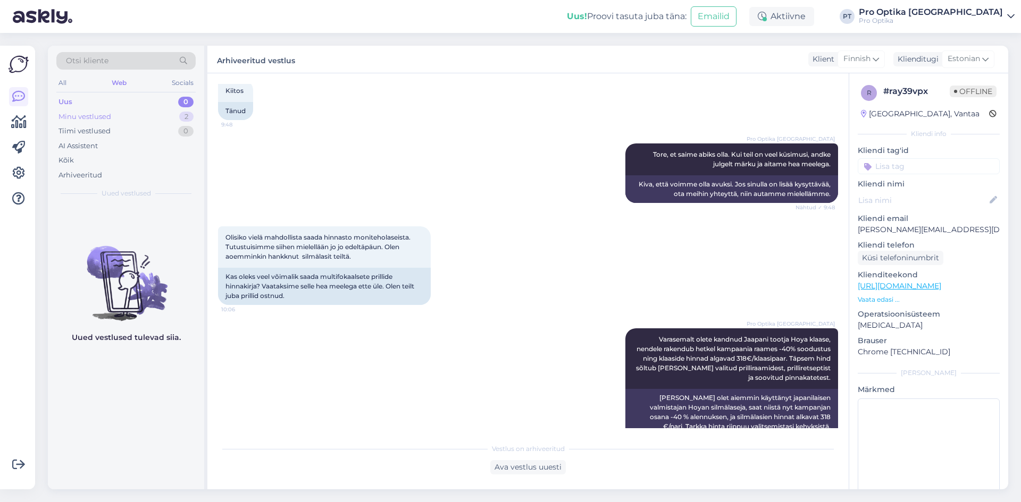
click at [141, 117] on div "Minu vestlused 2" at bounding box center [125, 117] width 139 height 15
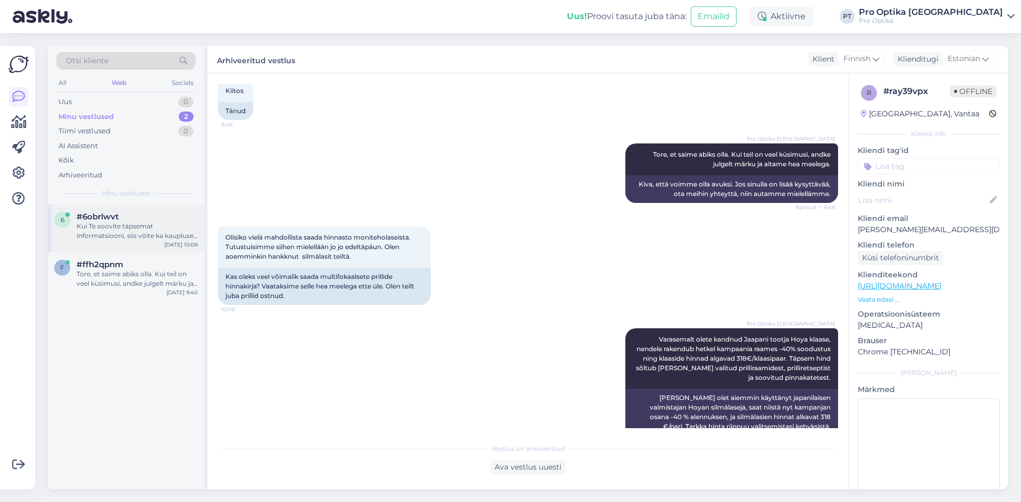
click at [137, 238] on div "Kui Te soovite täpsemat informatsiooni, siis võite ka kaupluse [PERSON_NAME] pö…" at bounding box center [137, 231] width 121 height 19
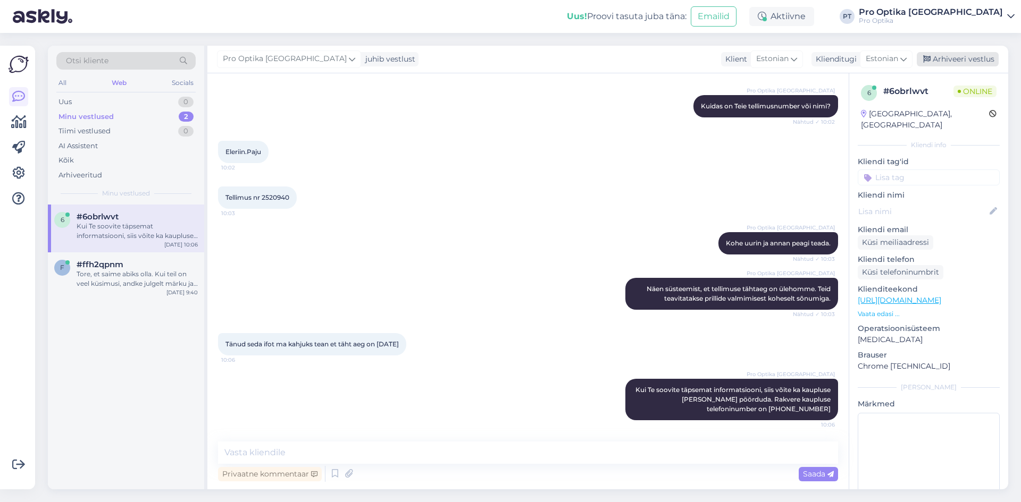
click at [958, 60] on div "Arhiveeri vestlus" at bounding box center [957, 59] width 82 height 14
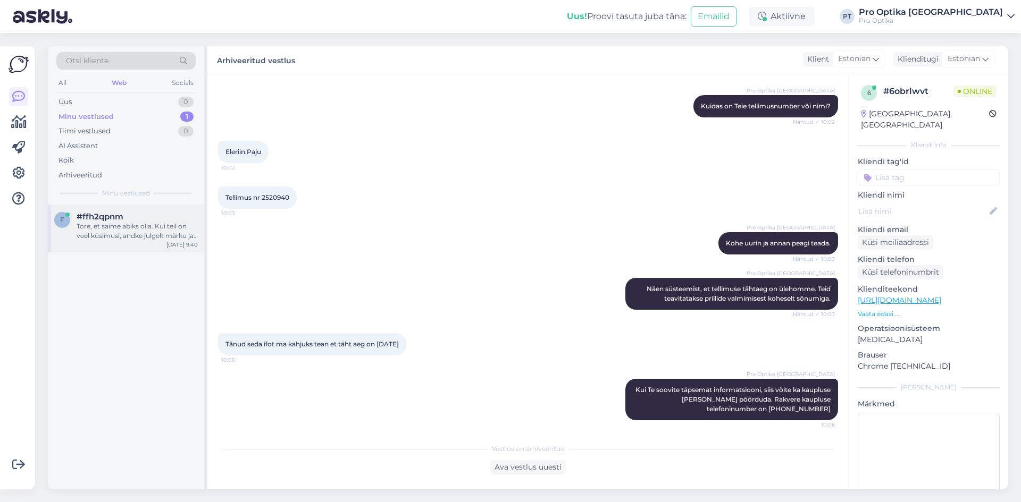
click at [145, 216] on div "#ffh2qpnm" at bounding box center [137, 217] width 121 height 10
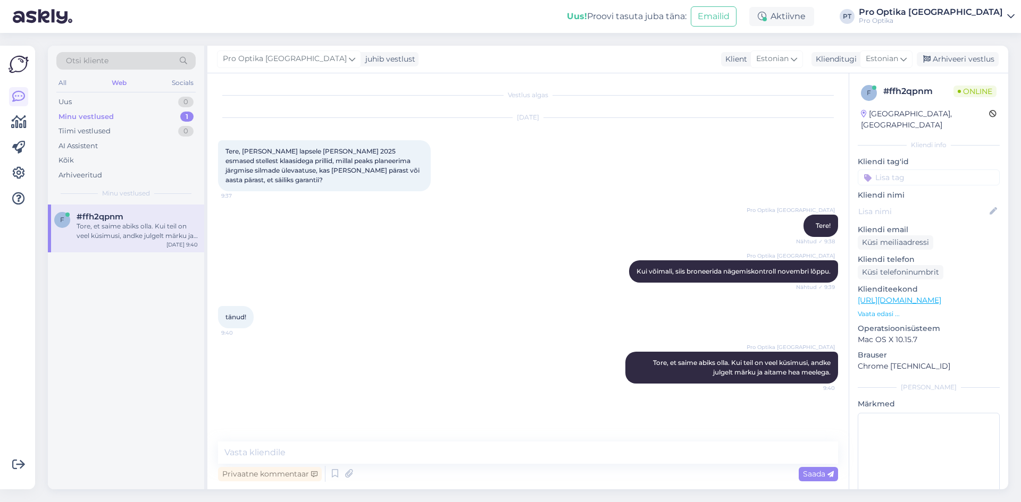
scroll to position [0, 0]
click at [958, 56] on div "Arhiveeri vestlus" at bounding box center [957, 59] width 82 height 14
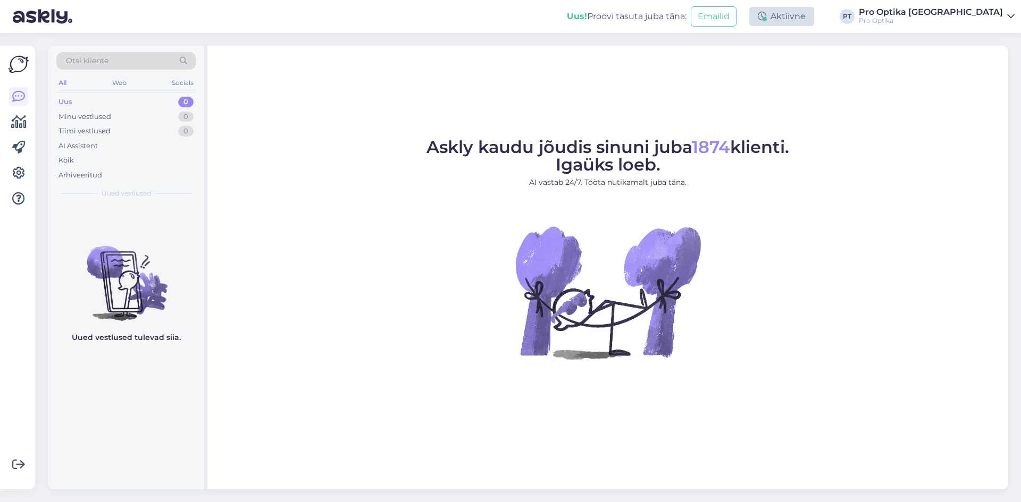
click at [814, 14] on div "Aktiivne" at bounding box center [781, 16] width 65 height 19
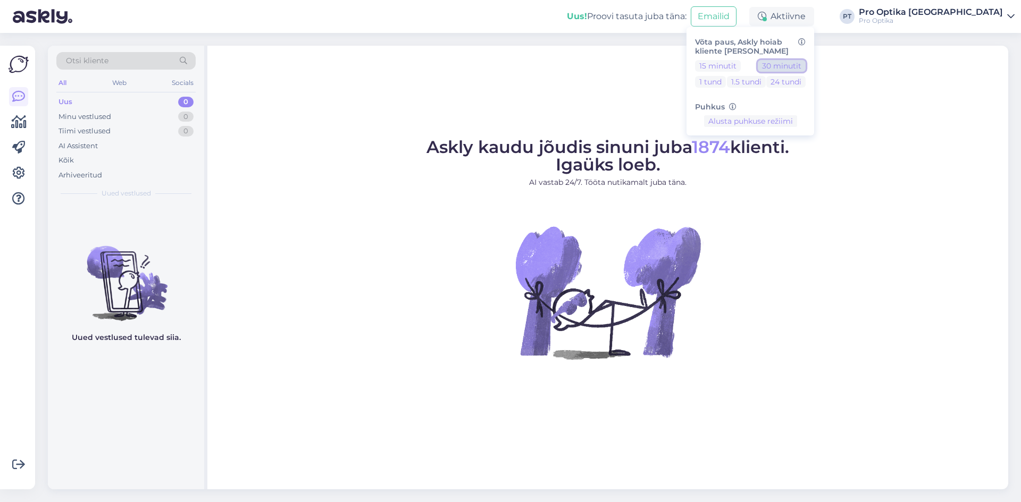
click at [805, 67] on button "30 minutit" at bounding box center [781, 66] width 48 height 12
click at [965, 205] on figure "Askly kaudu jõudis sinuni juba 1874 klienti. Igaüks loeb. AI vastab 24/7. Tööta…" at bounding box center [607, 263] width 781 height 249
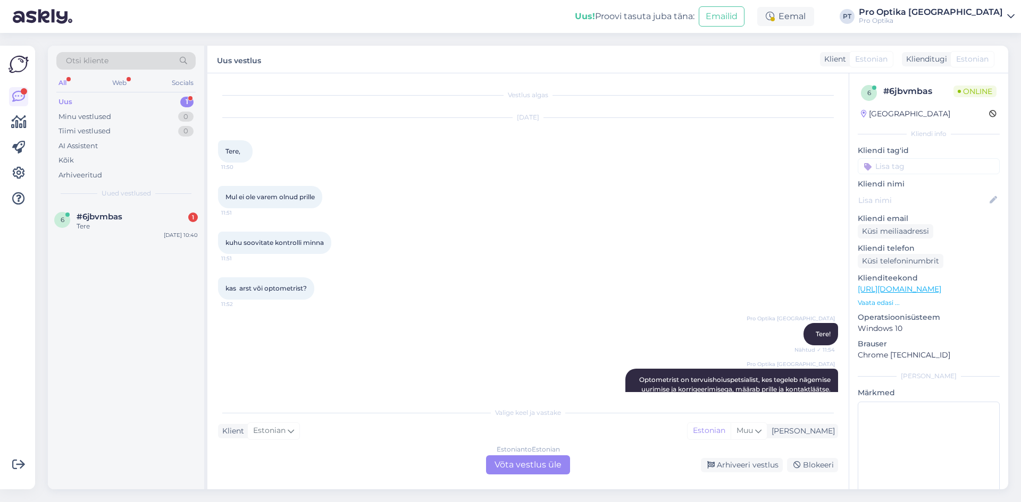
scroll to position [698, 0]
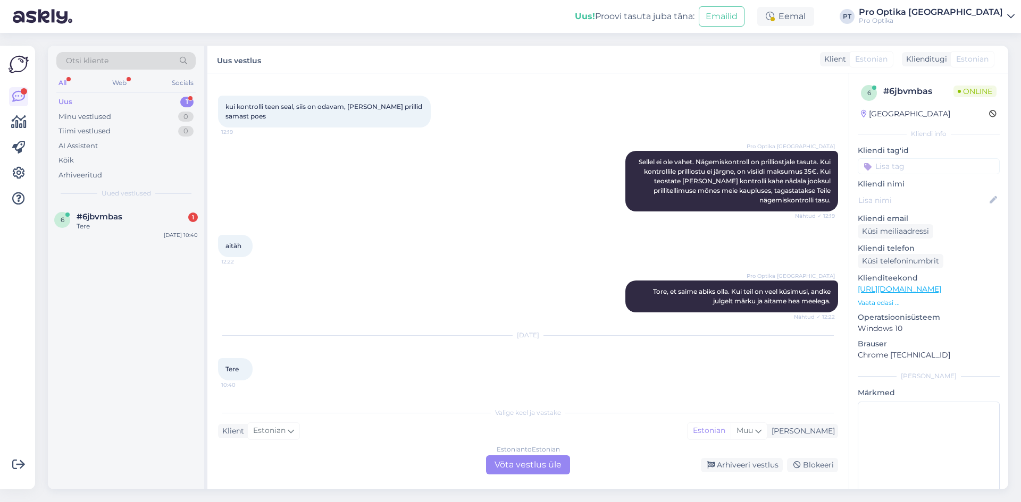
click at [519, 462] on div "Estonian to Estonian Võta vestlus üle" at bounding box center [528, 465] width 84 height 19
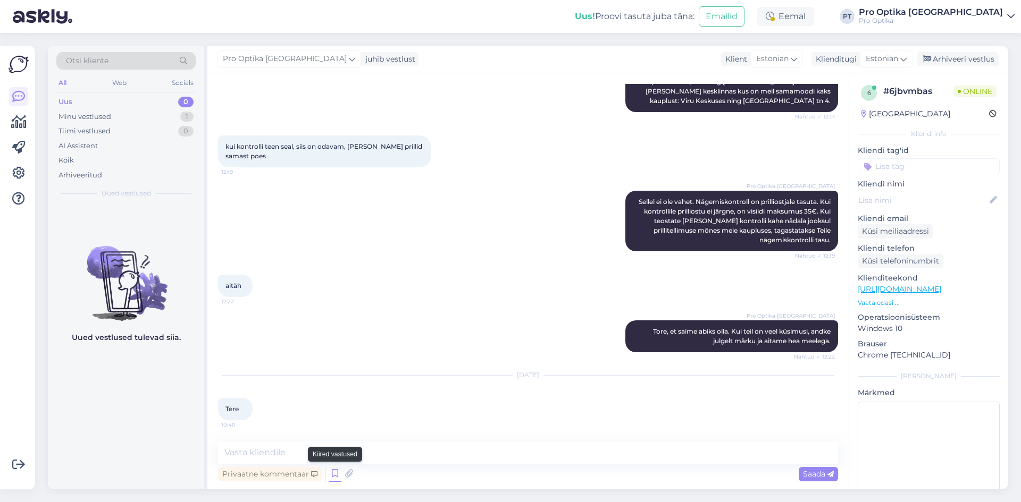
click at [335, 476] on icon at bounding box center [335, 474] width 13 height 16
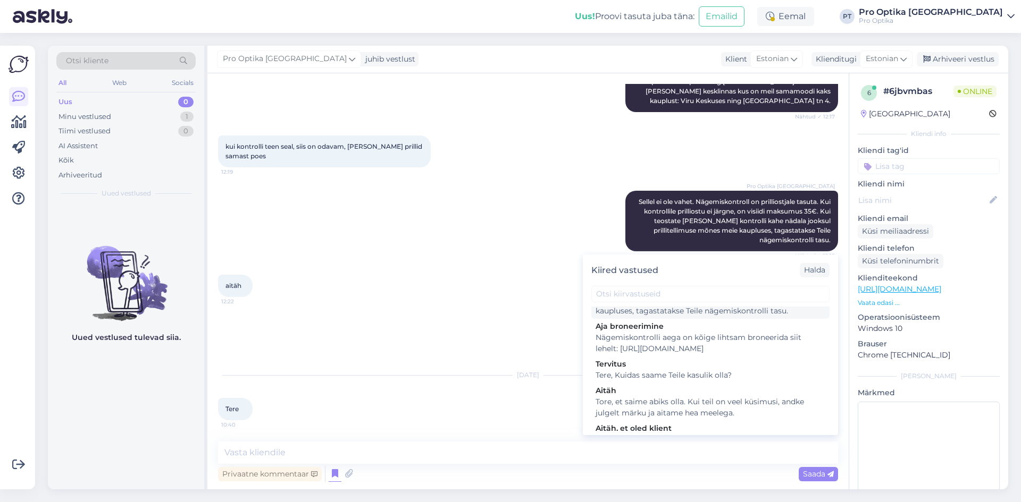
scroll to position [266, 0]
click at [649, 377] on div "Tere, Kuidas saame Teile kasulik olla?" at bounding box center [710, 371] width 230 height 11
type textarea "Tere, Kuidas saame Teile kasulik olla?"
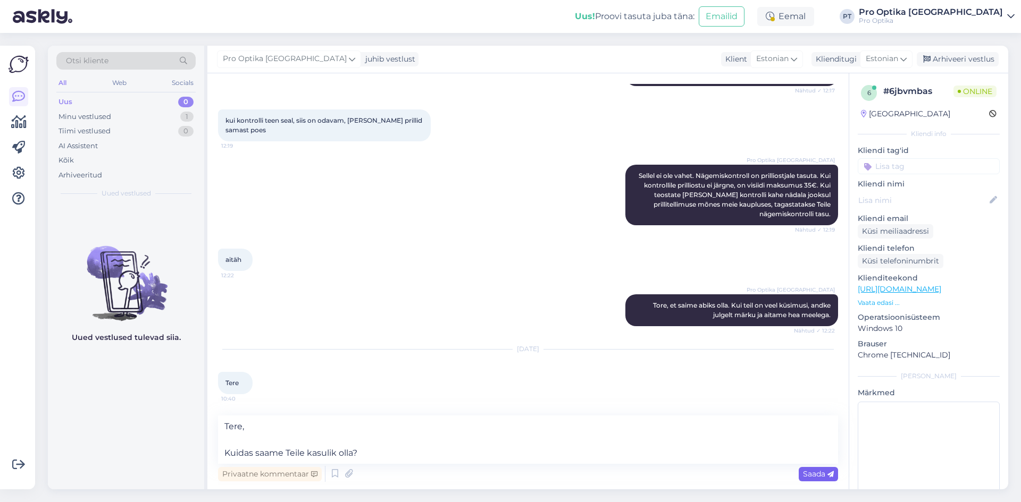
click at [808, 473] on span "Saada" at bounding box center [818, 474] width 31 height 10
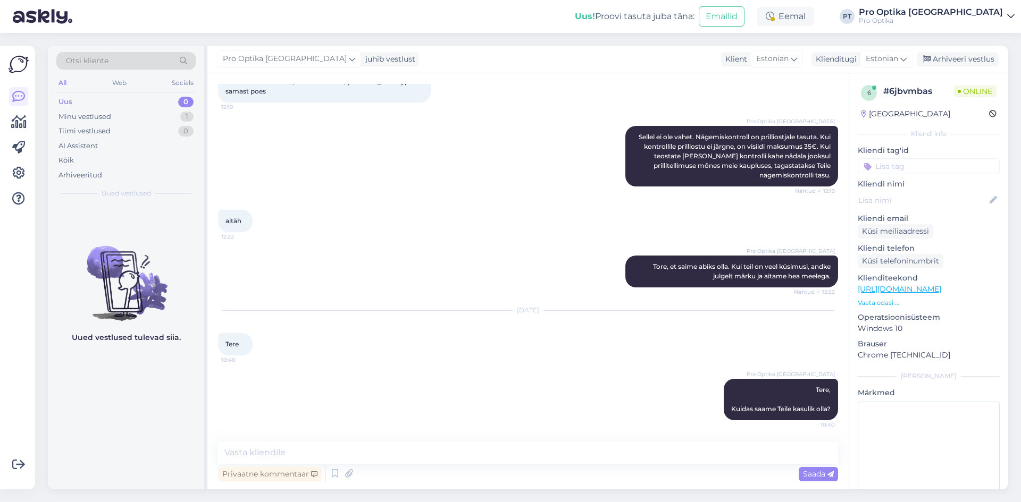
drag, startPoint x: 141, startPoint y: 400, endPoint x: 601, endPoint y: 482, distance: 467.0
click at [141, 400] on div "Uued vestlused tulevad siia." at bounding box center [126, 347] width 156 height 285
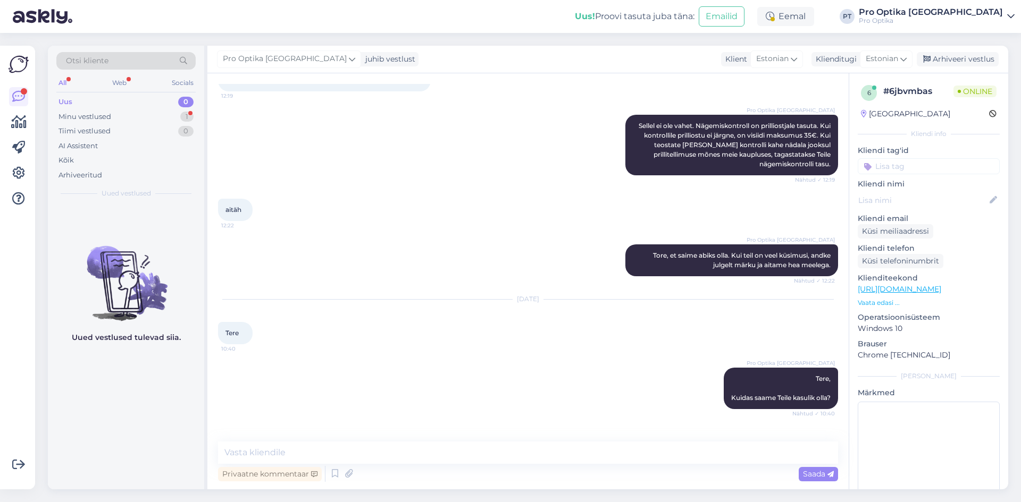
scroll to position [769, 0]
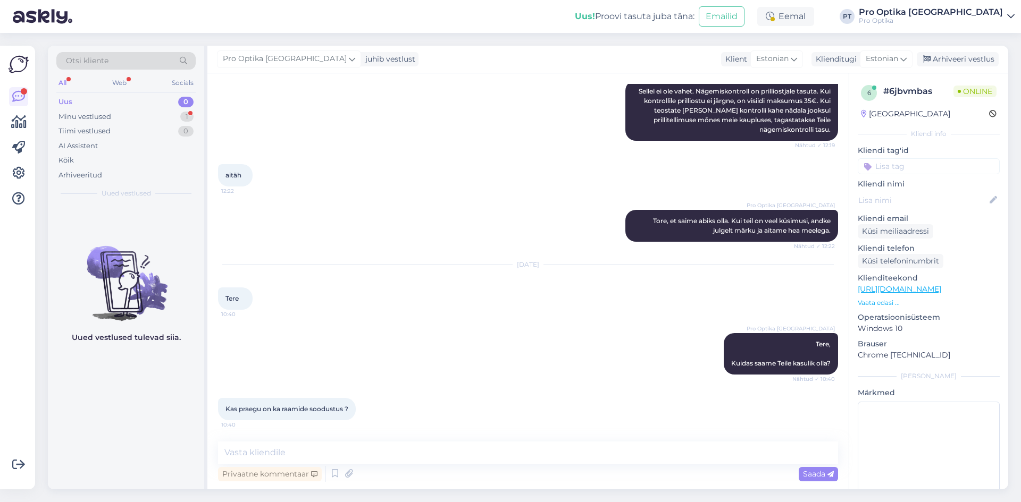
click at [322, 441] on div "Vestlus algas Sep 30 2025 Tere, 11:50 Mul ei ole varem olnud prille 11:51 kuhu …" at bounding box center [527, 281] width 641 height 416
click at [326, 445] on textarea at bounding box center [528, 453] width 620 height 22
type textarea "Hetkel on kampaania prilliklaasidele."
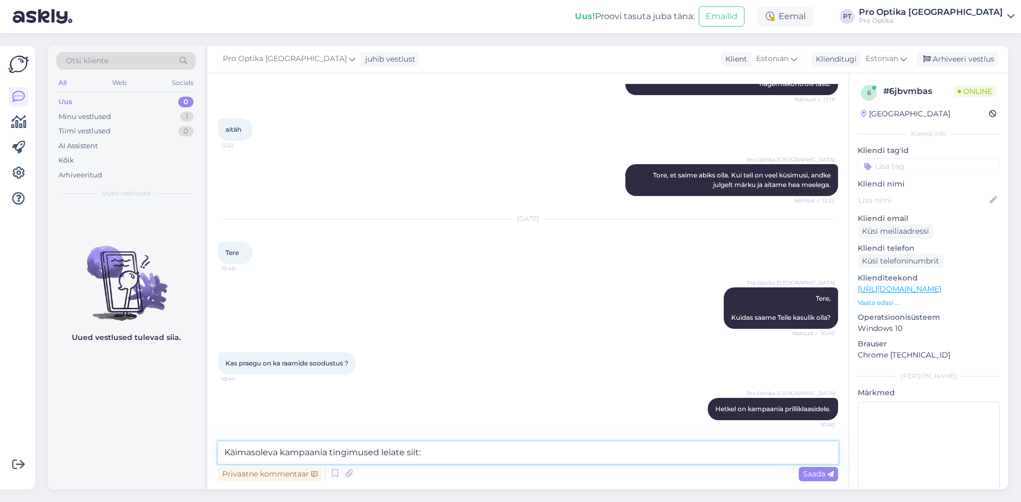
paste textarea "https://www.prooptika.ee/pakkumised"
type textarea "Käimasoleva kampaania tingimused leiate siit: https://www.prooptika.ee/pakkumis…"
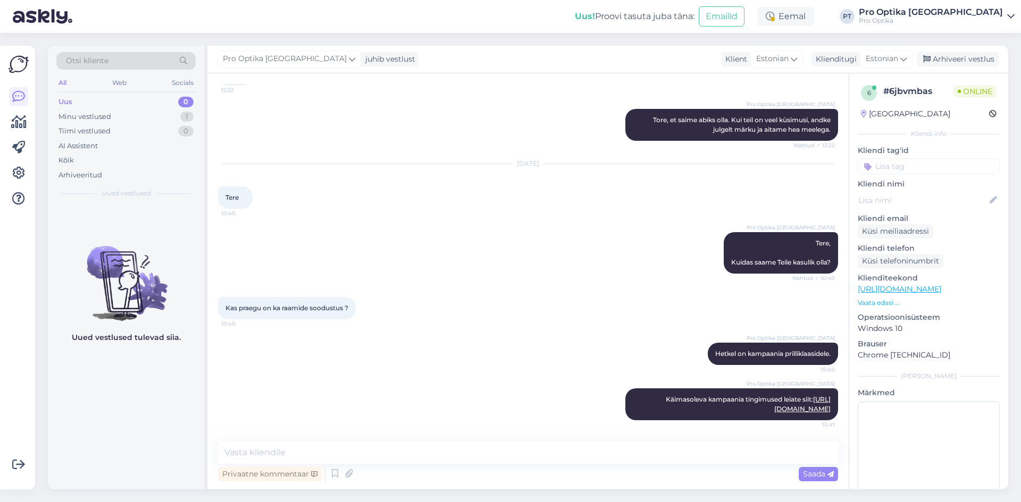
click at [112, 419] on div "Uued vestlused tulevad siia." at bounding box center [126, 347] width 156 height 285
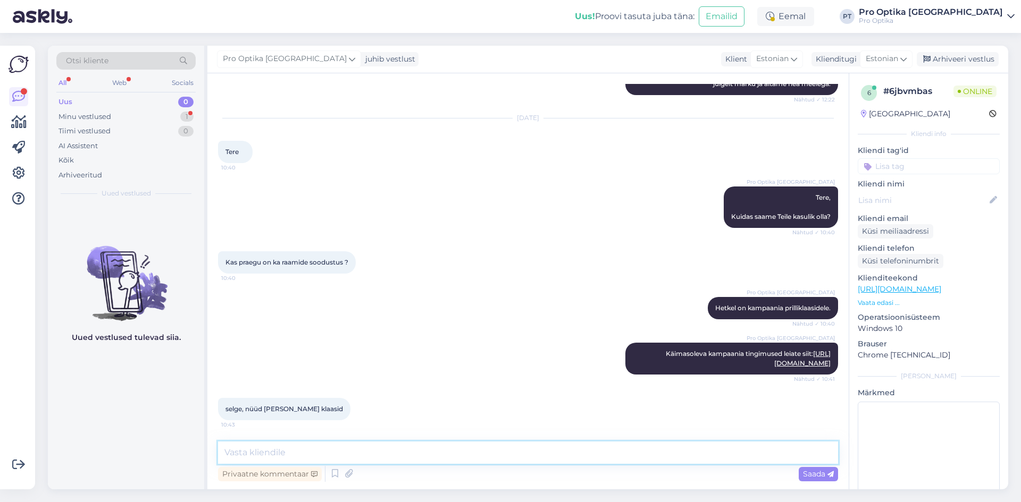
click at [302, 454] on textarea at bounding box center [528, 453] width 620 height 22
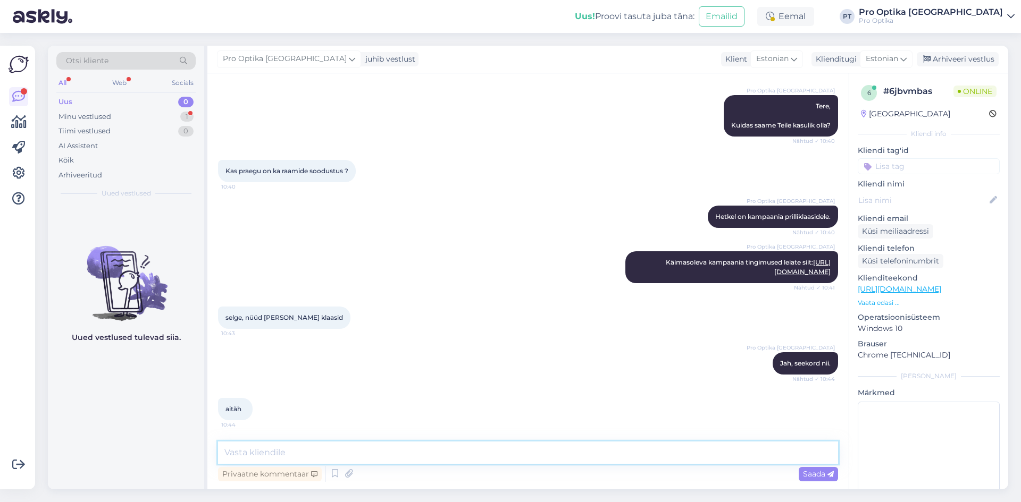
scroll to position [1063, 0]
